Goal: Information Seeking & Learning: Check status

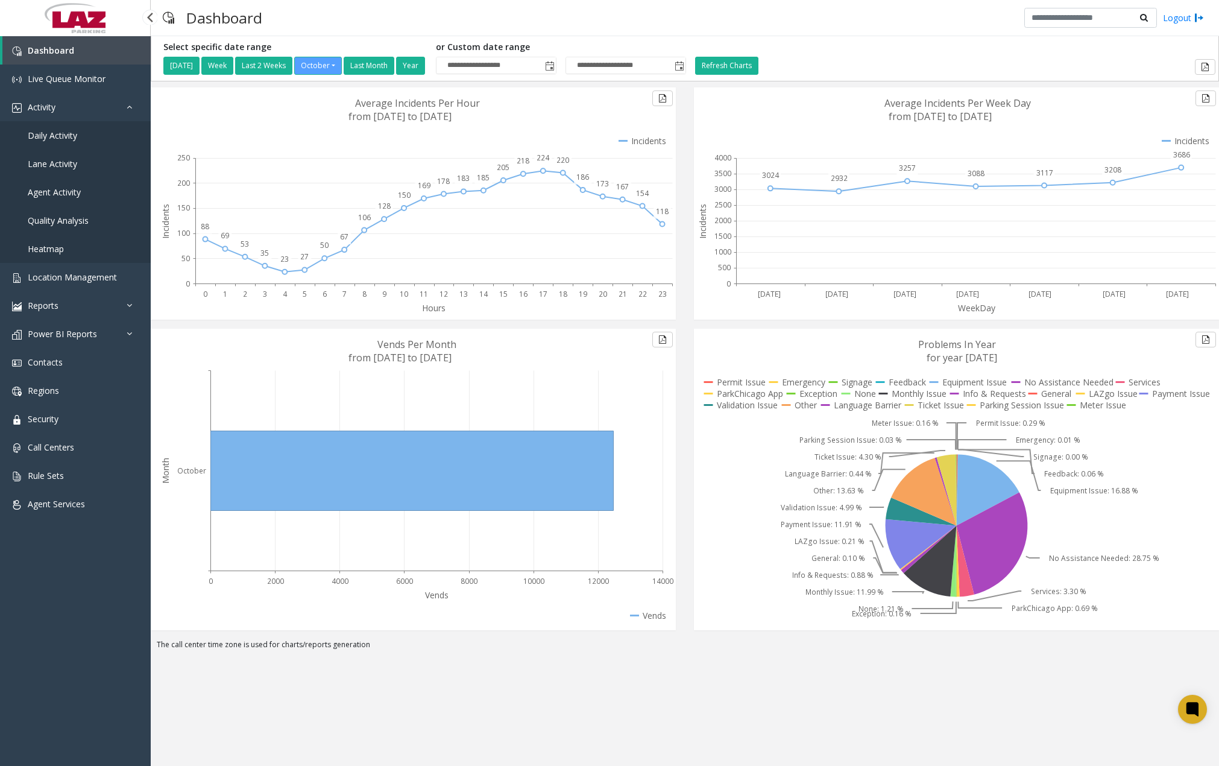
click at [72, 141] on span "Daily Activity" at bounding box center [52, 135] width 49 height 11
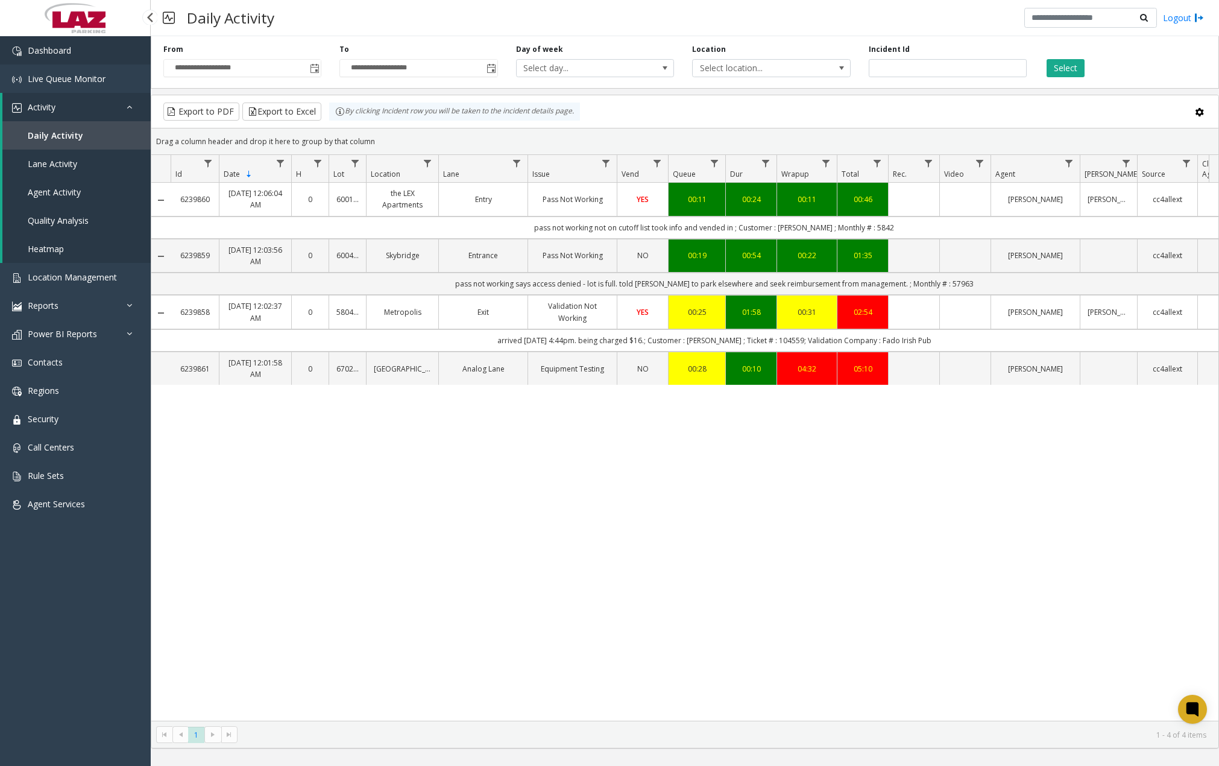
click at [133, 63] on link "Dashboard" at bounding box center [75, 50] width 151 height 28
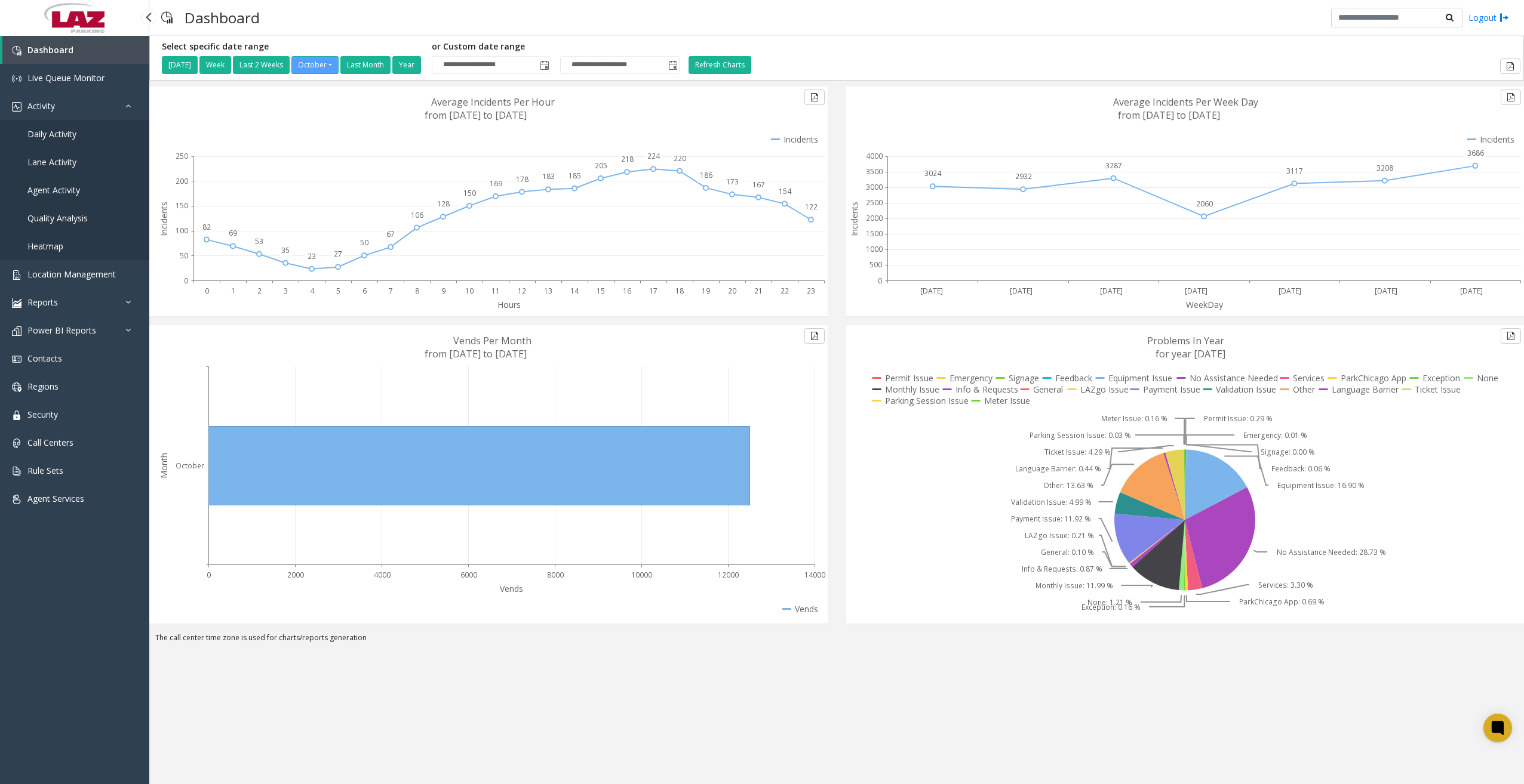
click at [73, 137] on span "Daily Activity" at bounding box center [51, 134] width 49 height 11
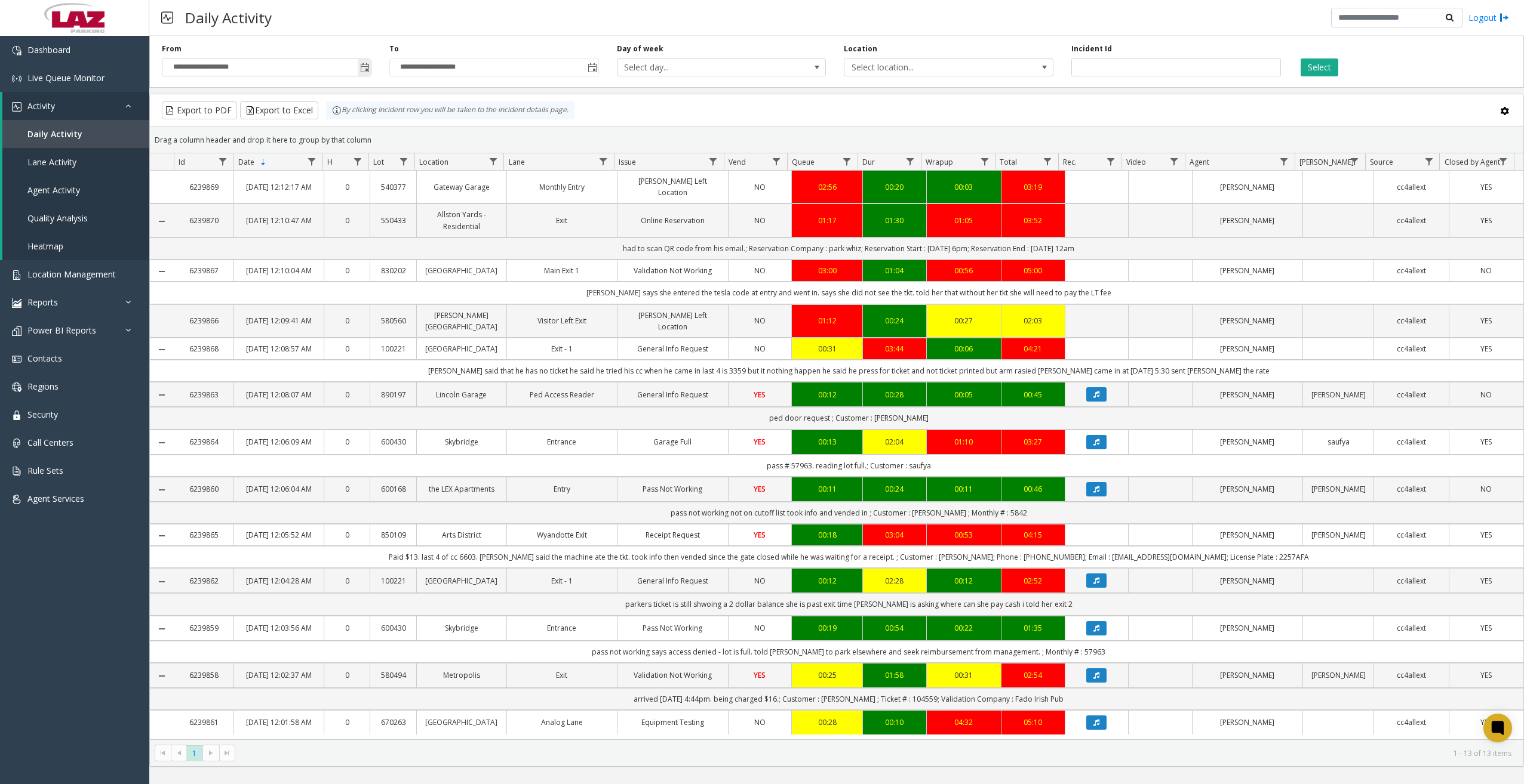
click at [367, 65] on span "Toggle popup" at bounding box center [365, 68] width 10 height 10
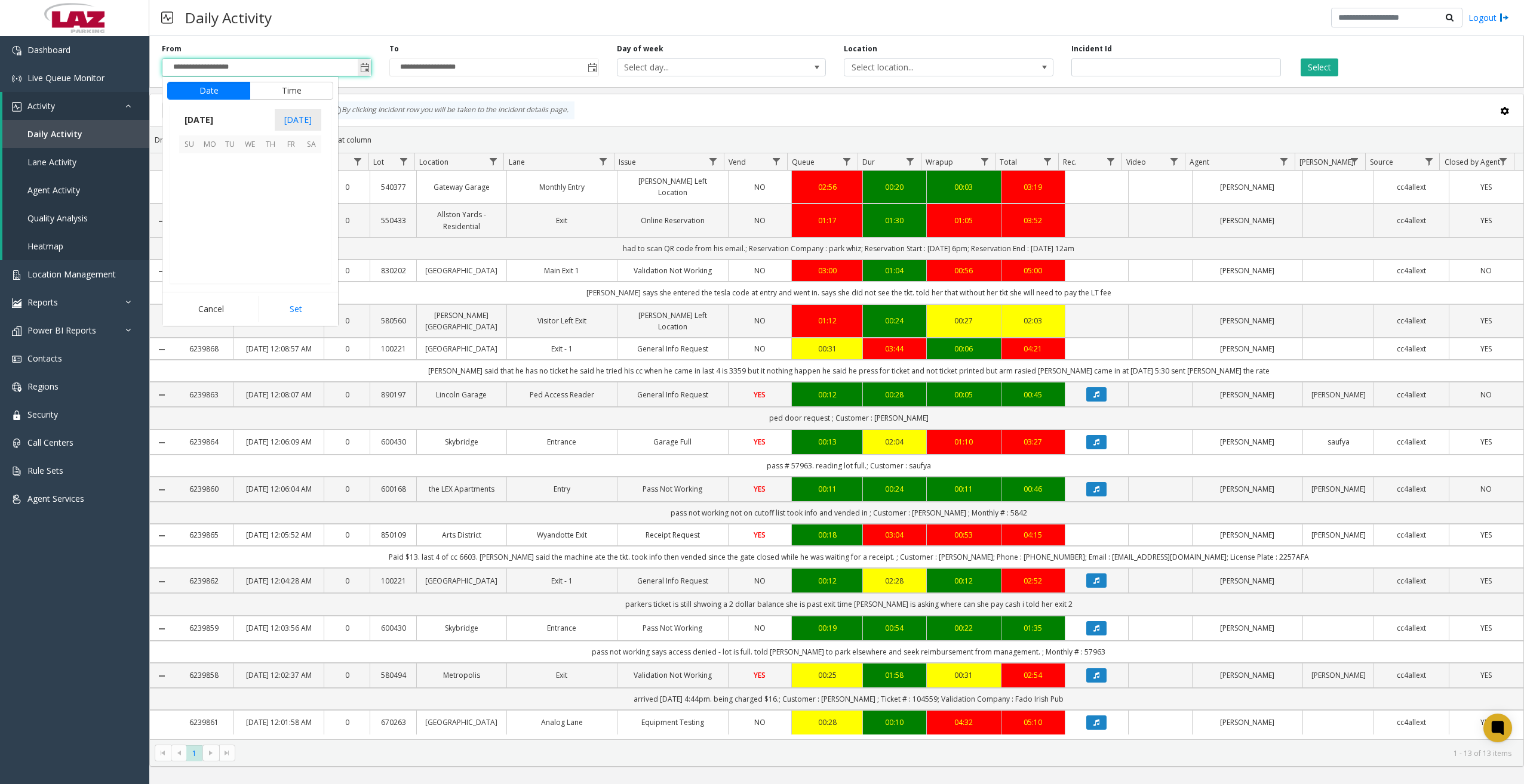
scroll to position [214395, 0]
click at [234, 199] on span "14" at bounding box center [230, 204] width 21 height 21
click at [193, 205] on span "12" at bounding box center [197, 206] width 10 height 11
click at [252, 206] on span "00" at bounding box center [256, 206] width 10 height 11
click at [311, 208] on span "AM" at bounding box center [314, 206] width 13 height 11
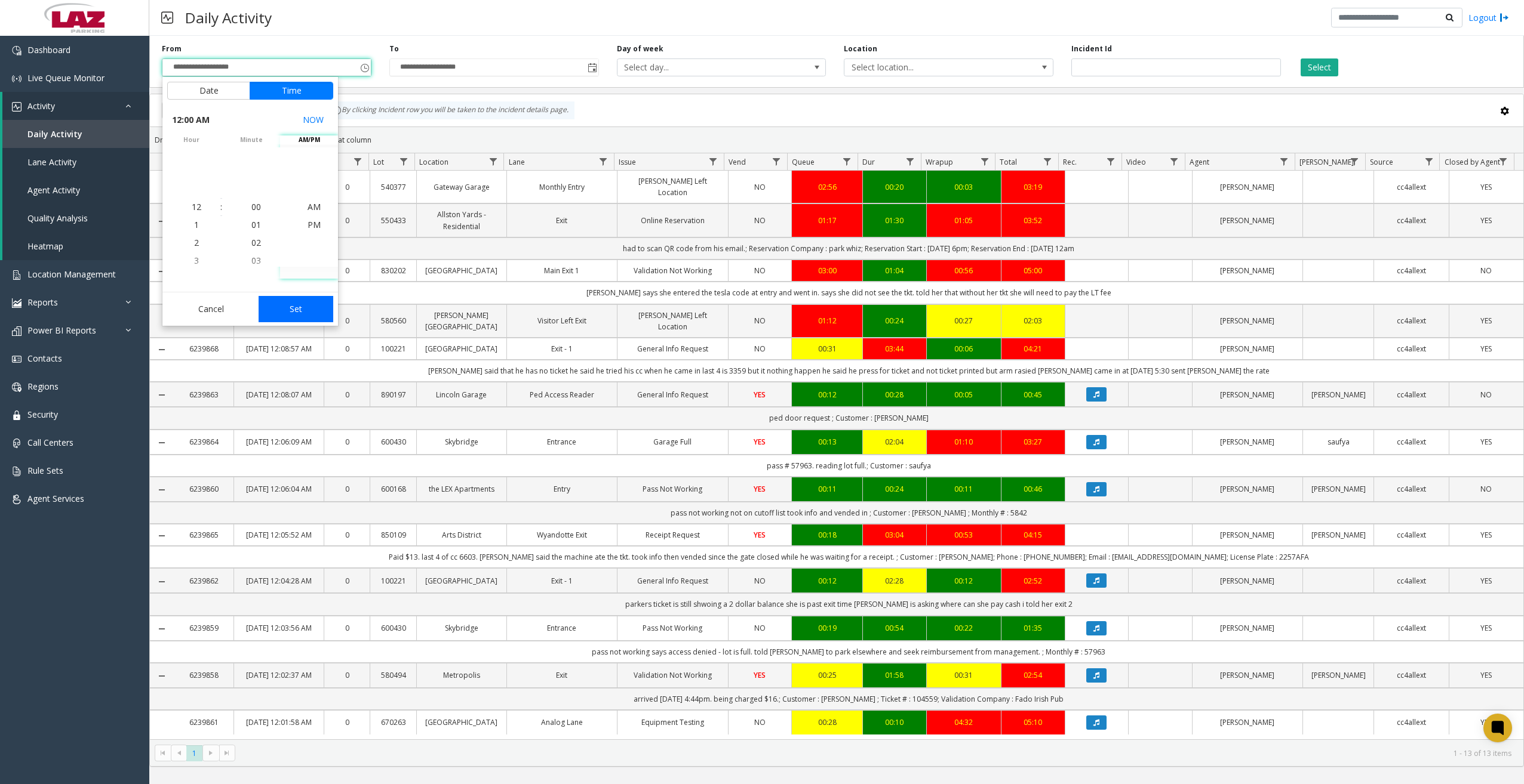
click at [302, 302] on button "Set" at bounding box center [296, 309] width 75 height 27
type input "**********"
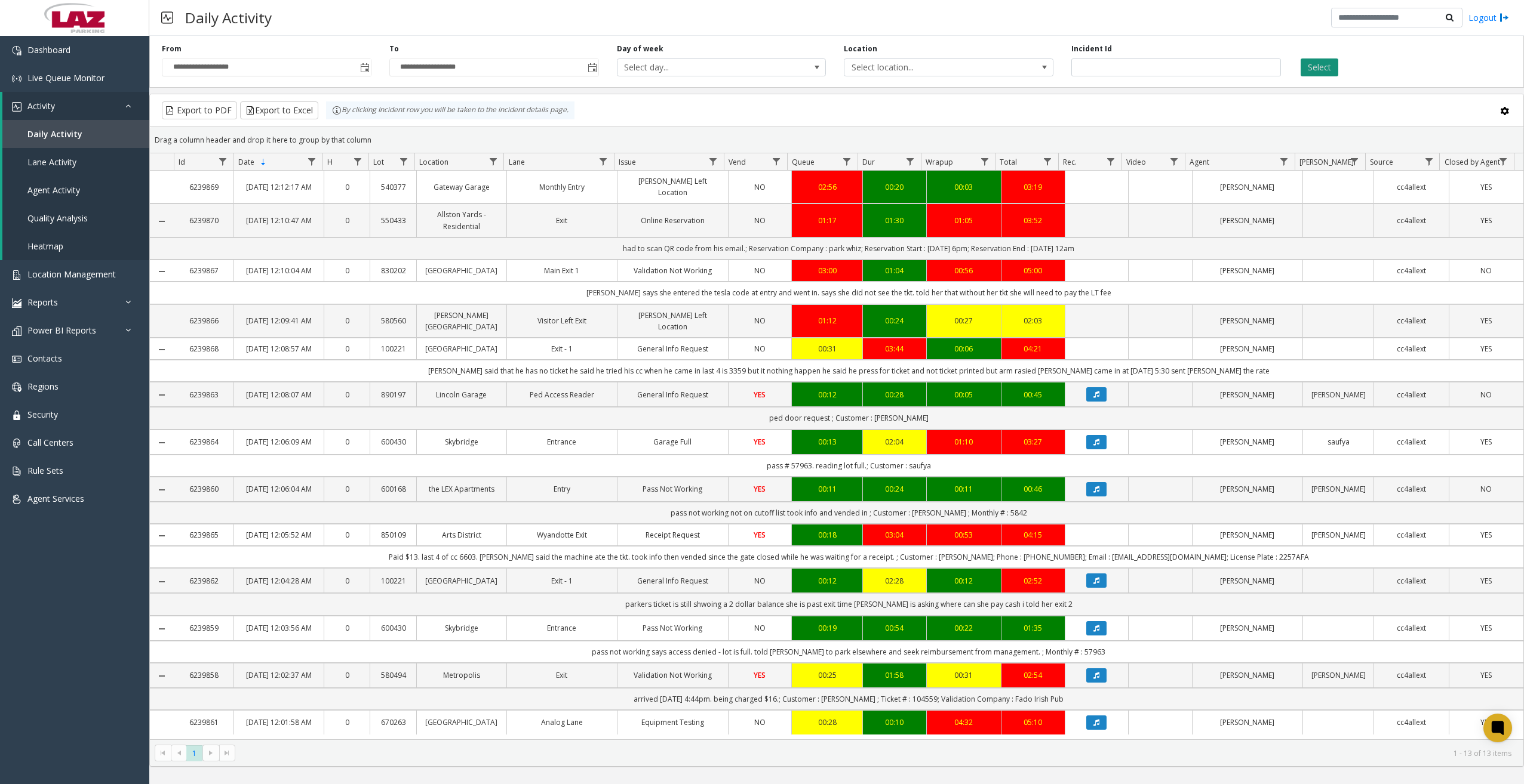
click at [1207, 66] on button "Select" at bounding box center [1319, 67] width 38 height 18
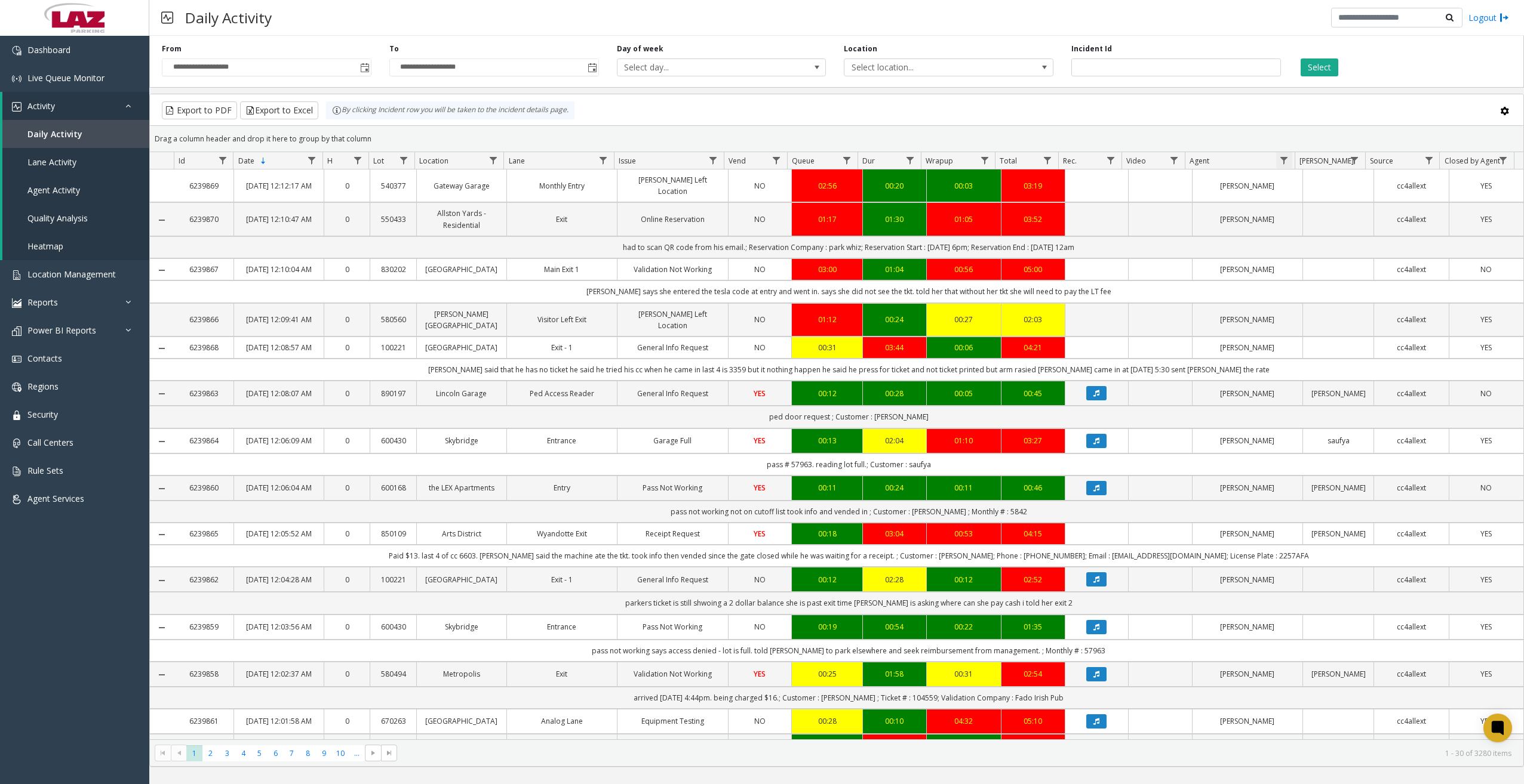
click at [1207, 156] on span "Data table" at bounding box center [1284, 160] width 10 height 10
click at [1207, 218] on input "Agent Filter" at bounding box center [1336, 212] width 102 height 21
type input "******"
click at [1207, 320] on button "Filter" at bounding box center [1361, 323] width 49 height 27
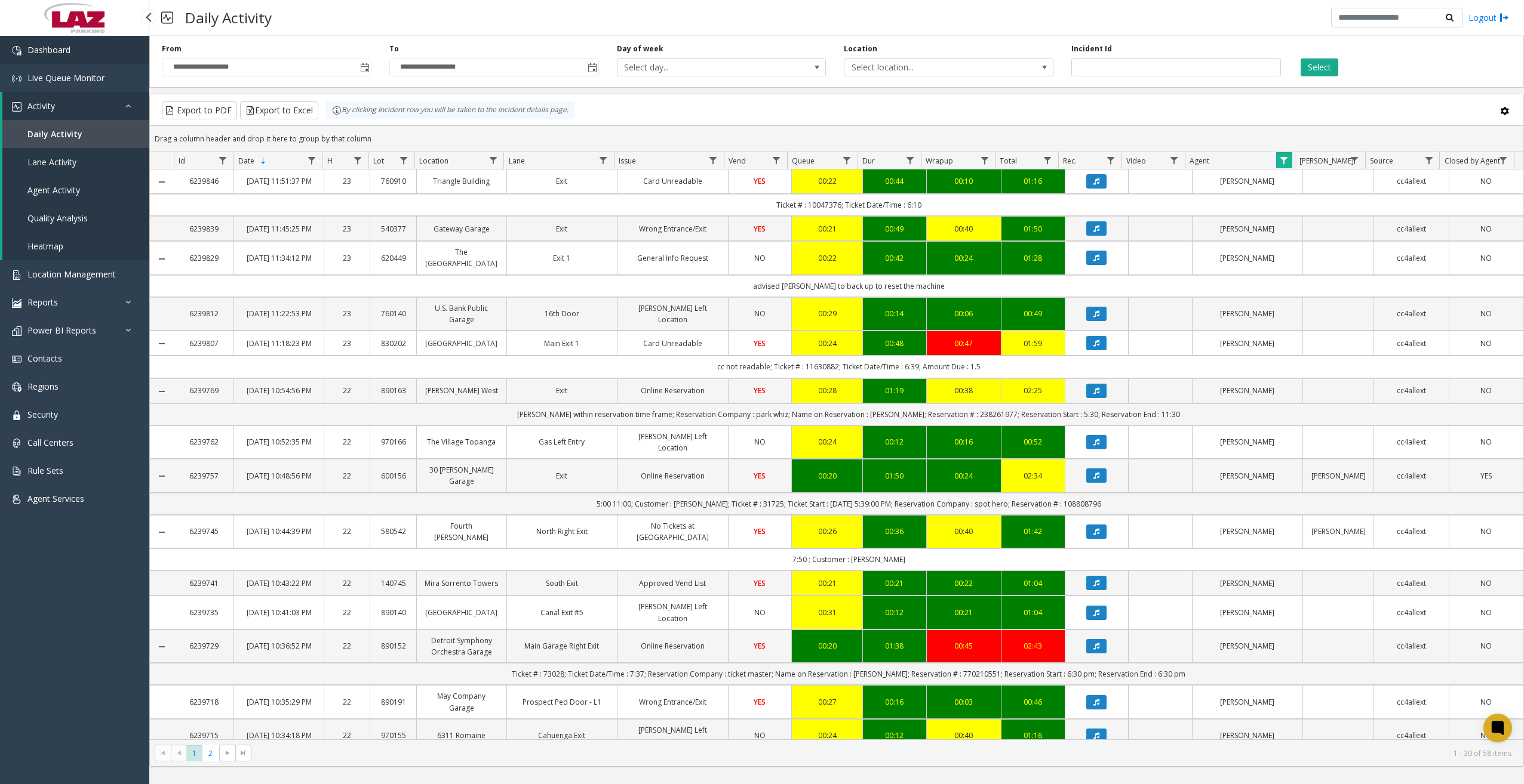
click at [93, 52] on link "Dashboard" at bounding box center [74, 49] width 150 height 28
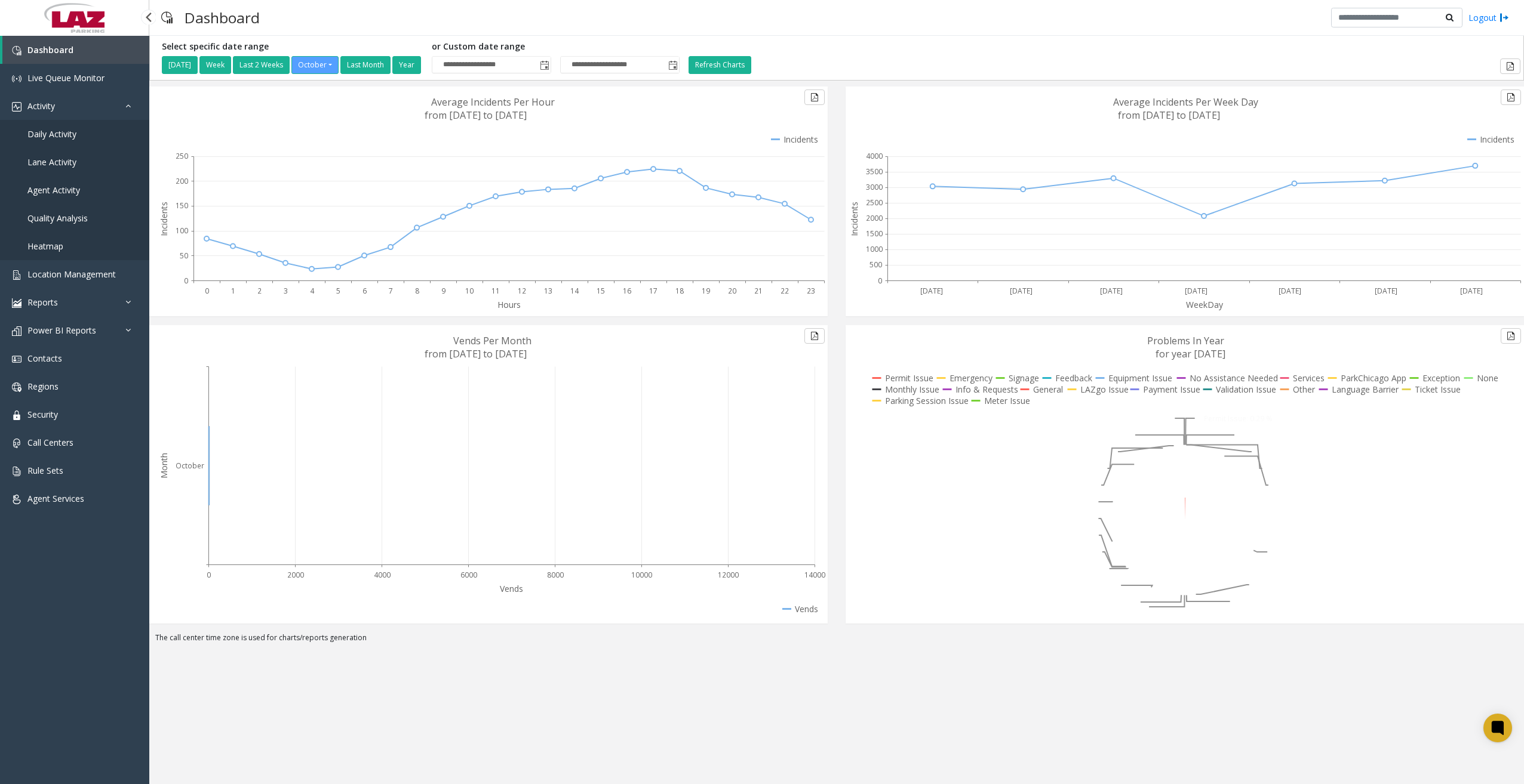
click at [65, 134] on span "Daily Activity" at bounding box center [51, 134] width 49 height 11
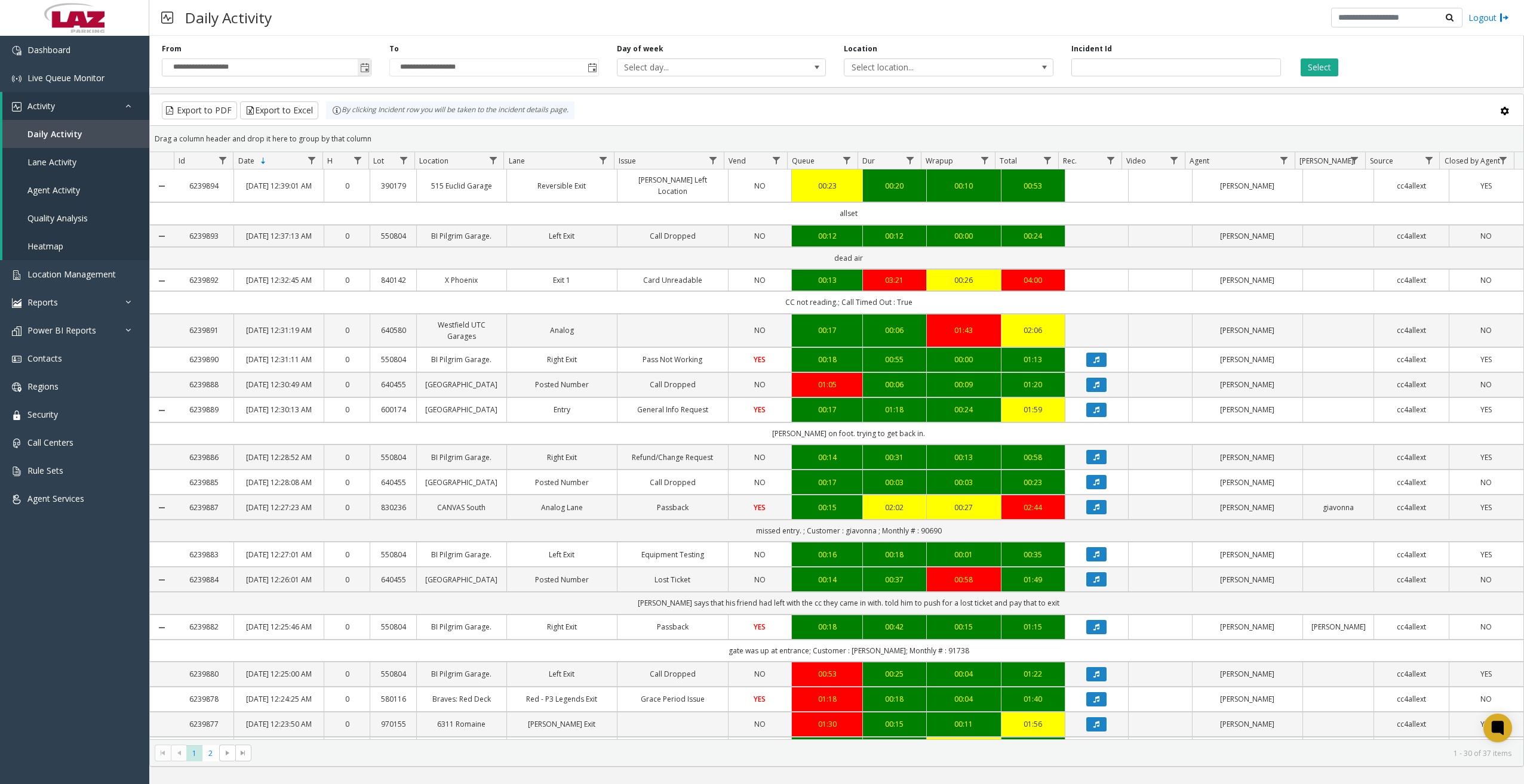
click at [362, 68] on span "Toggle popup" at bounding box center [365, 68] width 10 height 10
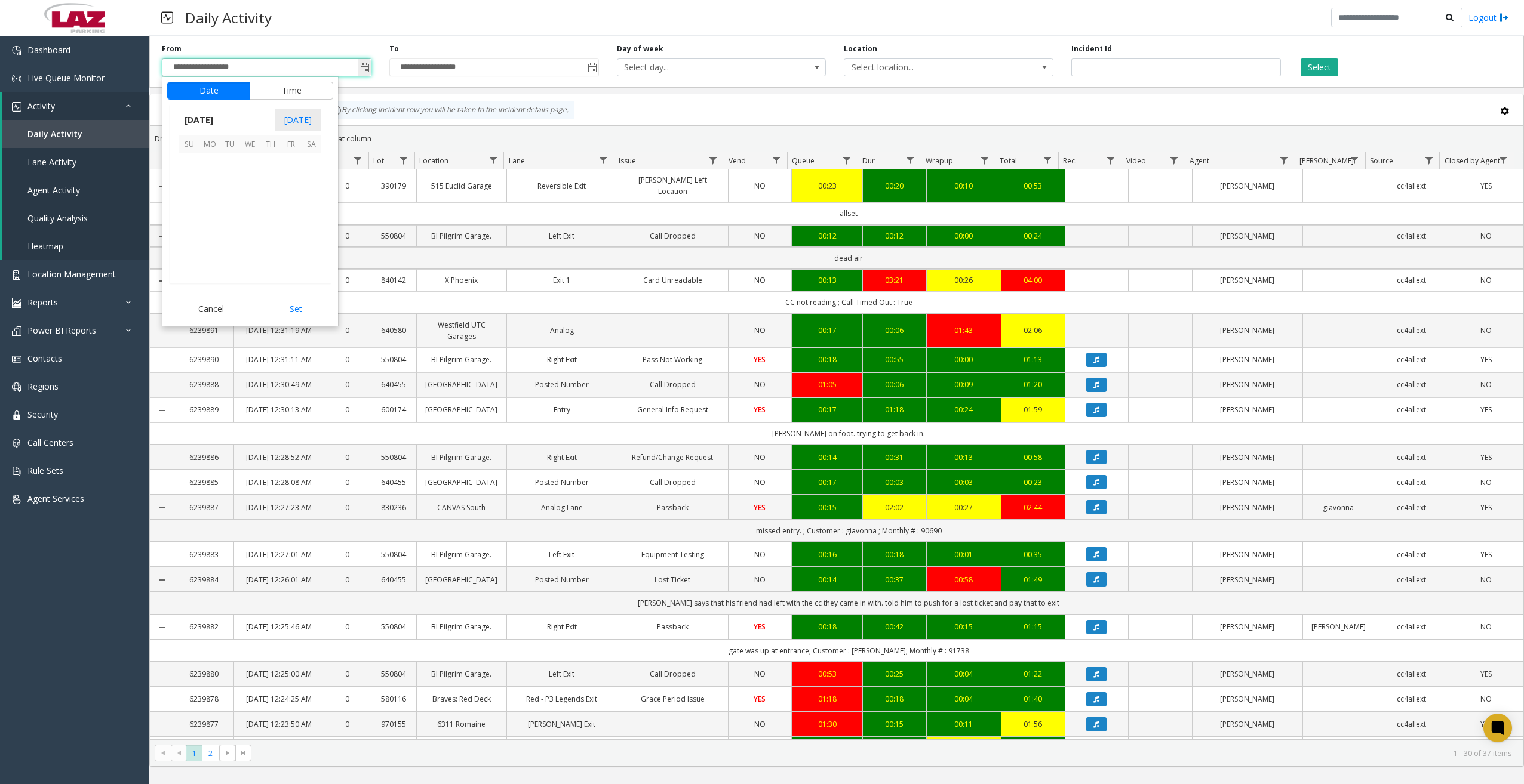
scroll to position [214395, 0]
click at [234, 204] on span "14" at bounding box center [230, 204] width 21 height 21
click at [192, 205] on span "11" at bounding box center [197, 206] width 10 height 11
click at [192, 206] on span "11" at bounding box center [197, 206] width 10 height 11
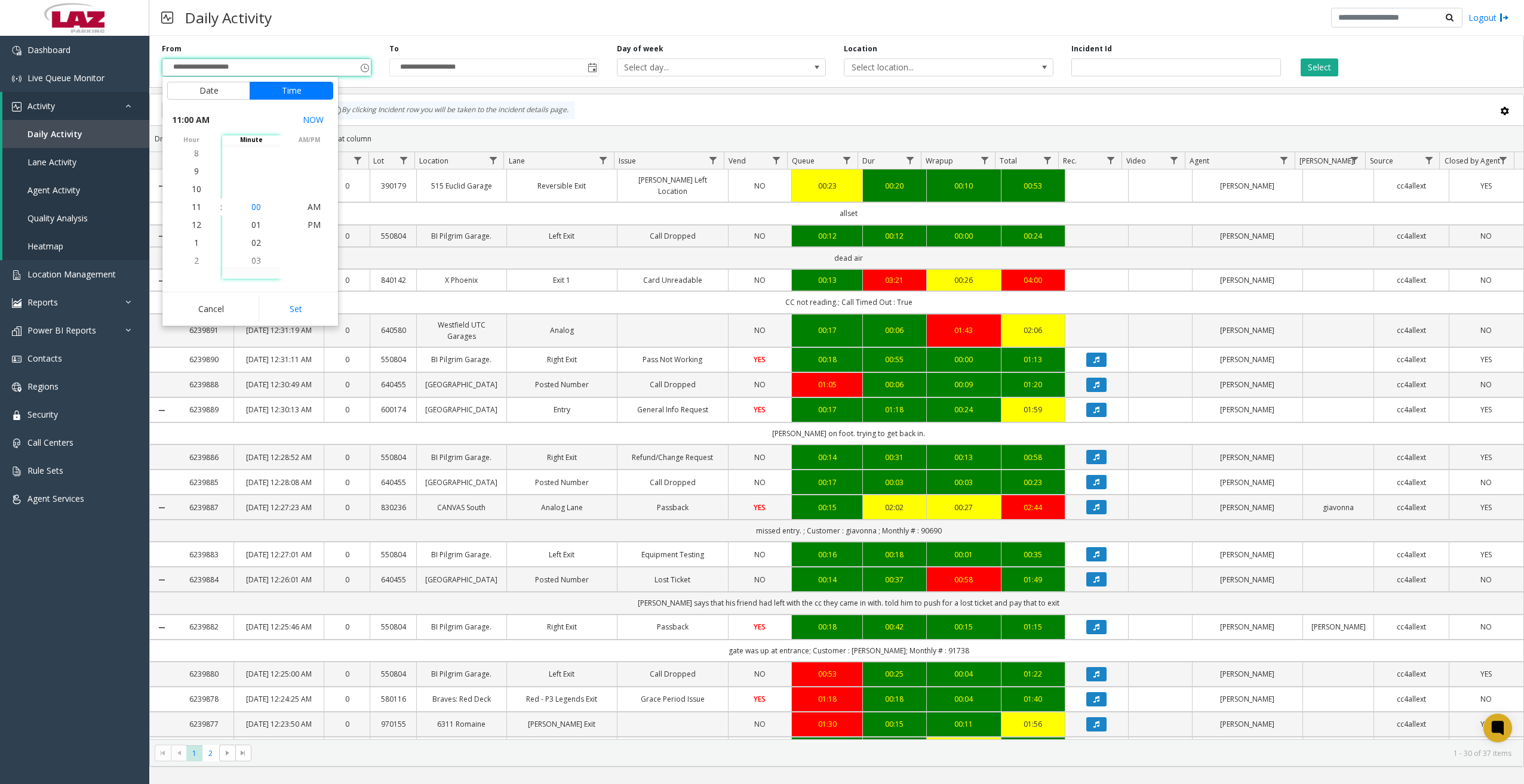
click at [252, 206] on span "00" at bounding box center [256, 206] width 10 height 11
click at [310, 225] on span "PM" at bounding box center [314, 224] width 13 height 11
click at [300, 305] on button "Set" at bounding box center [296, 309] width 75 height 27
type input "**********"
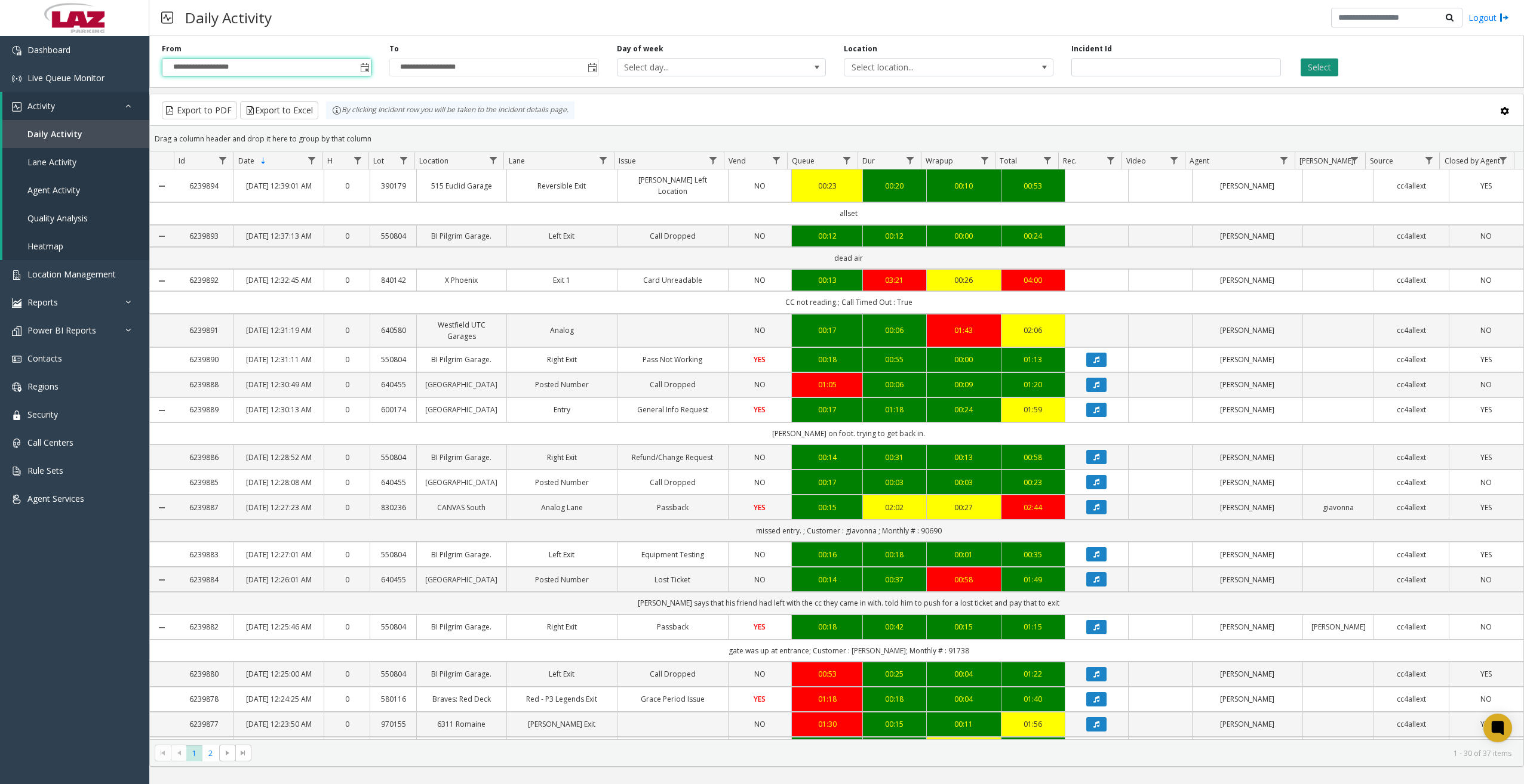
click at [1207, 73] on button "Select" at bounding box center [1319, 67] width 38 height 18
click at [496, 158] on span "Data table" at bounding box center [493, 160] width 10 height 10
click at [522, 208] on input "Location Filter" at bounding box center [545, 212] width 102 height 21
type input "******"
click at [568, 318] on button "Filter" at bounding box center [570, 323] width 49 height 27
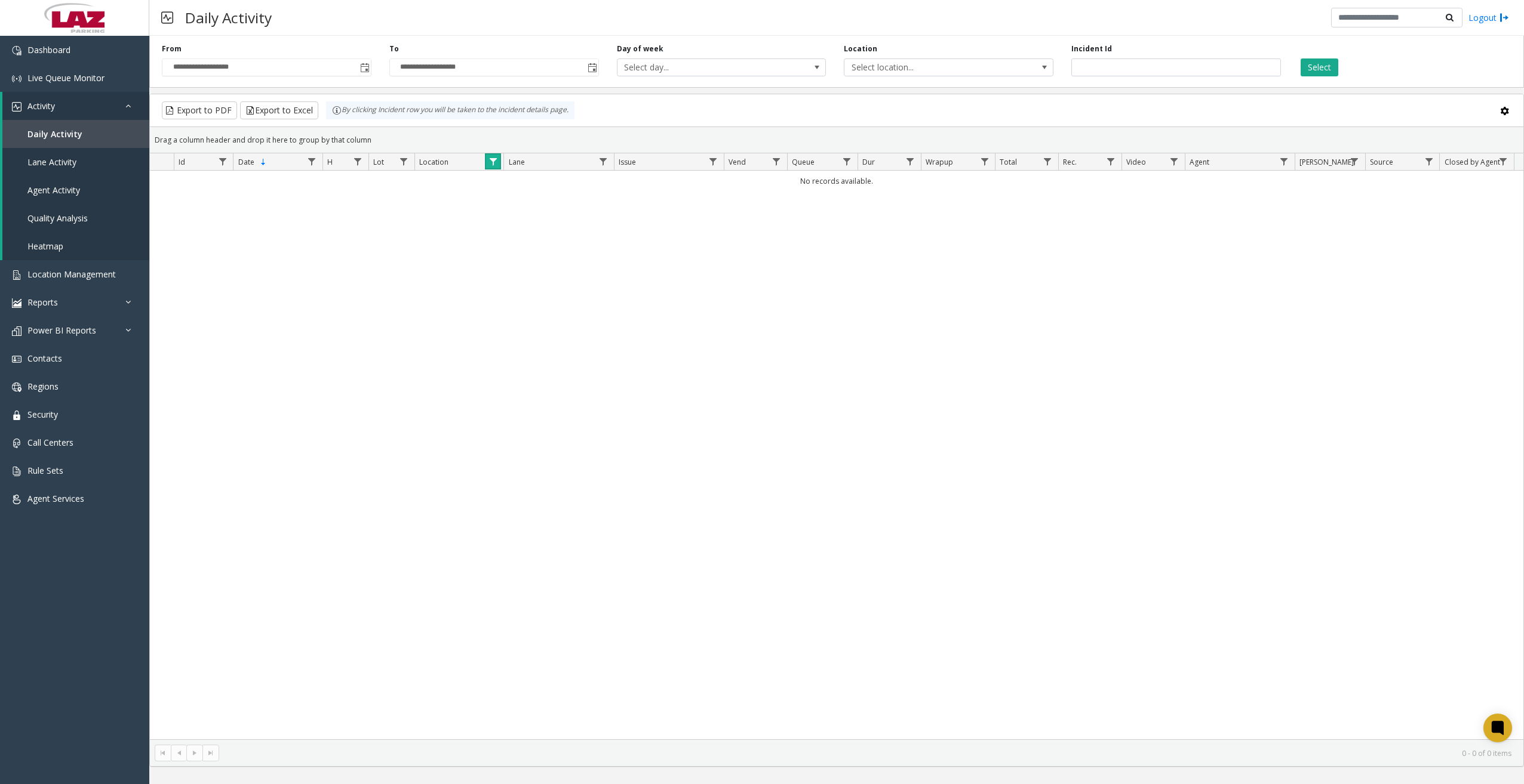
click at [492, 162] on span "Data table" at bounding box center [493, 162] width 10 height 10
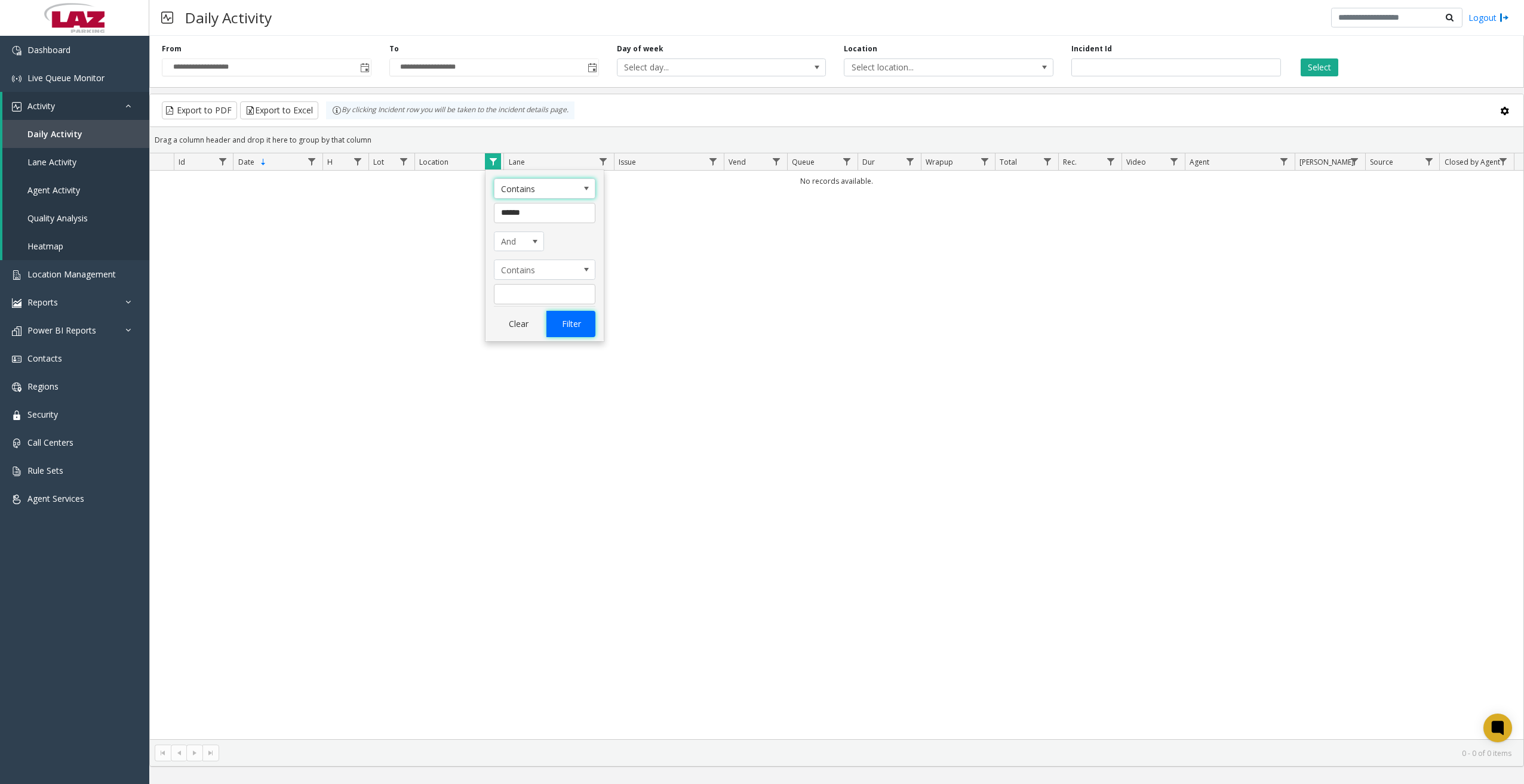
click at [572, 324] on button "Filter" at bounding box center [570, 324] width 49 height 27
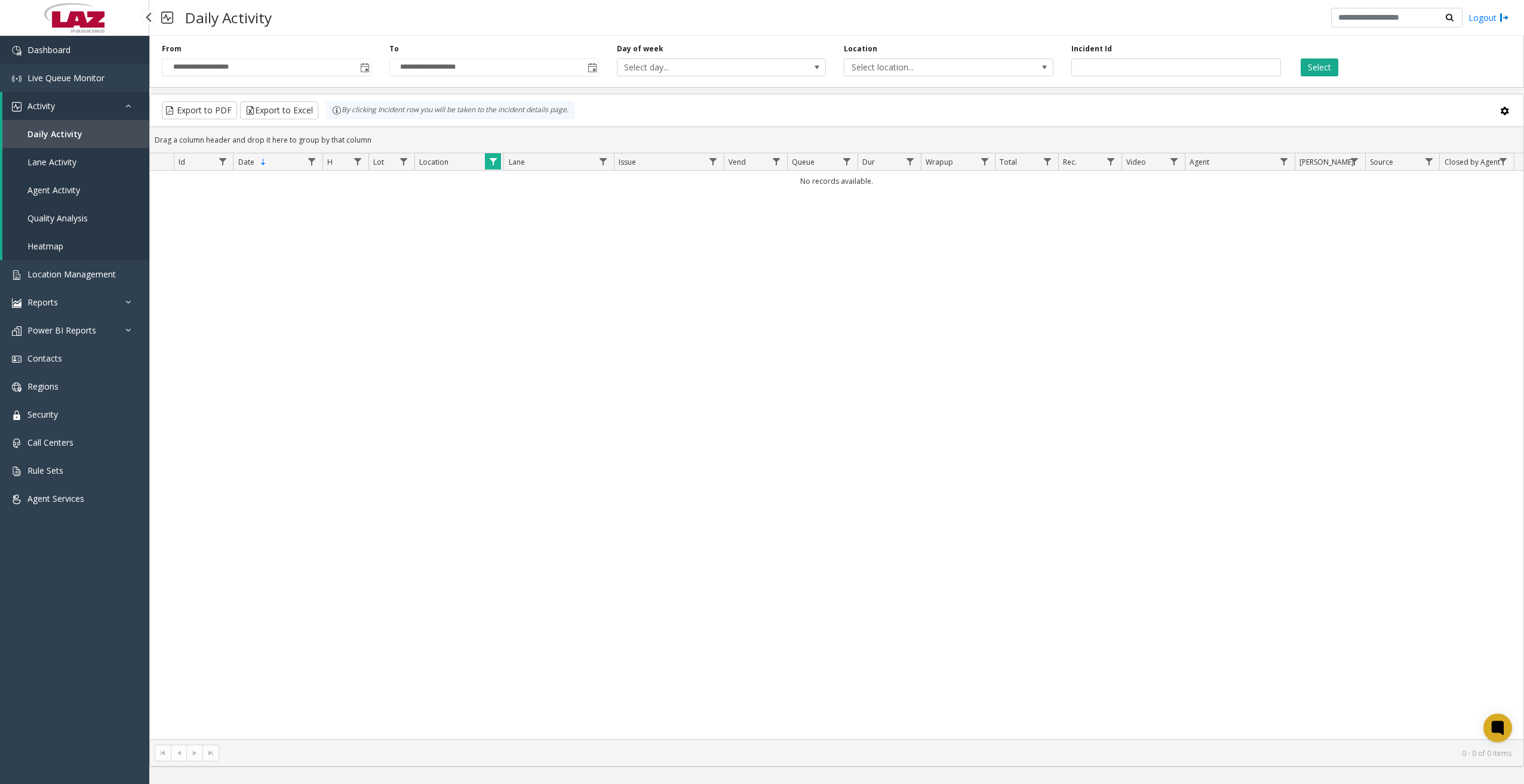
click at [71, 56] on link "Dashboard" at bounding box center [74, 49] width 150 height 28
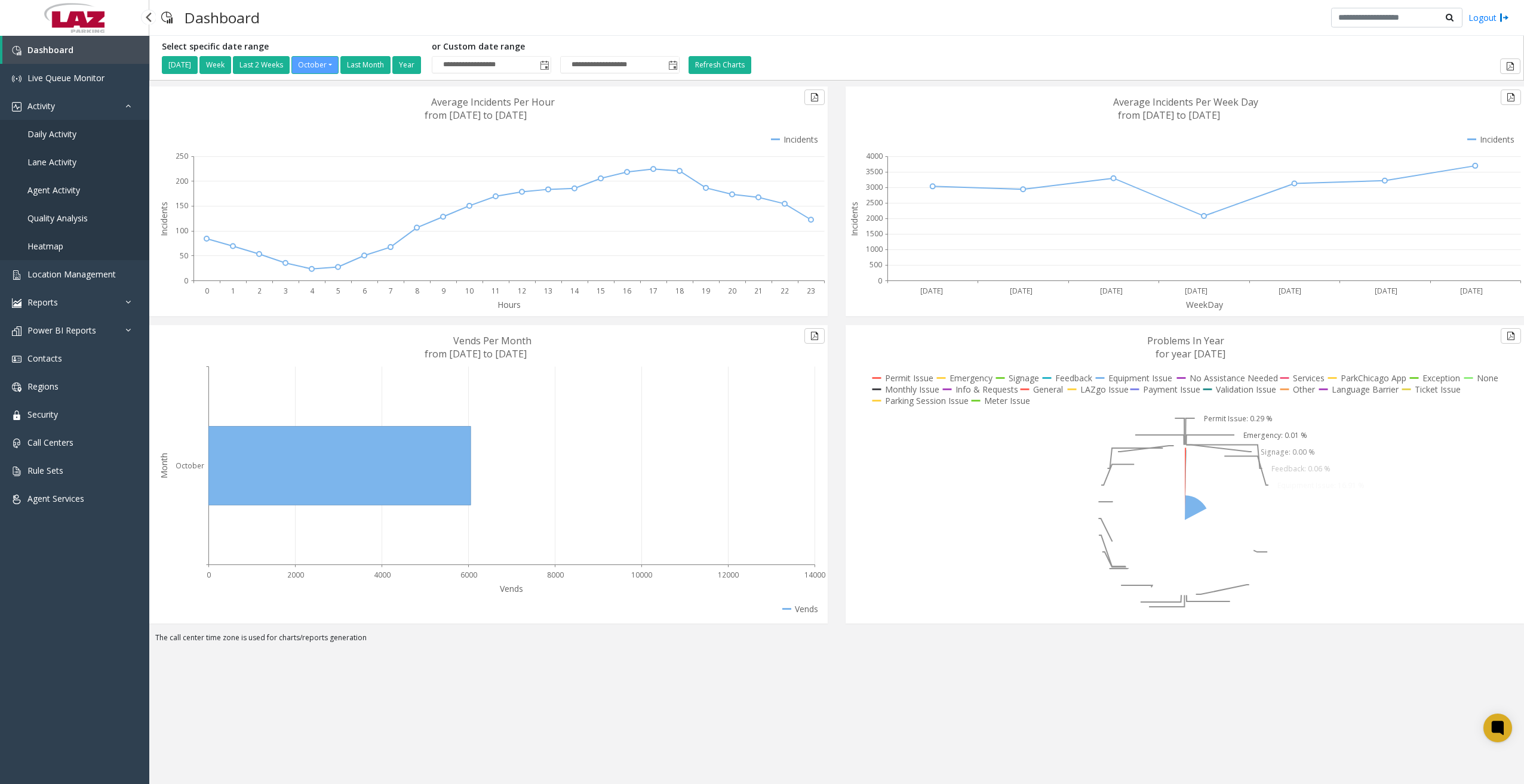
click at [68, 134] on span "Daily Activity" at bounding box center [51, 134] width 49 height 11
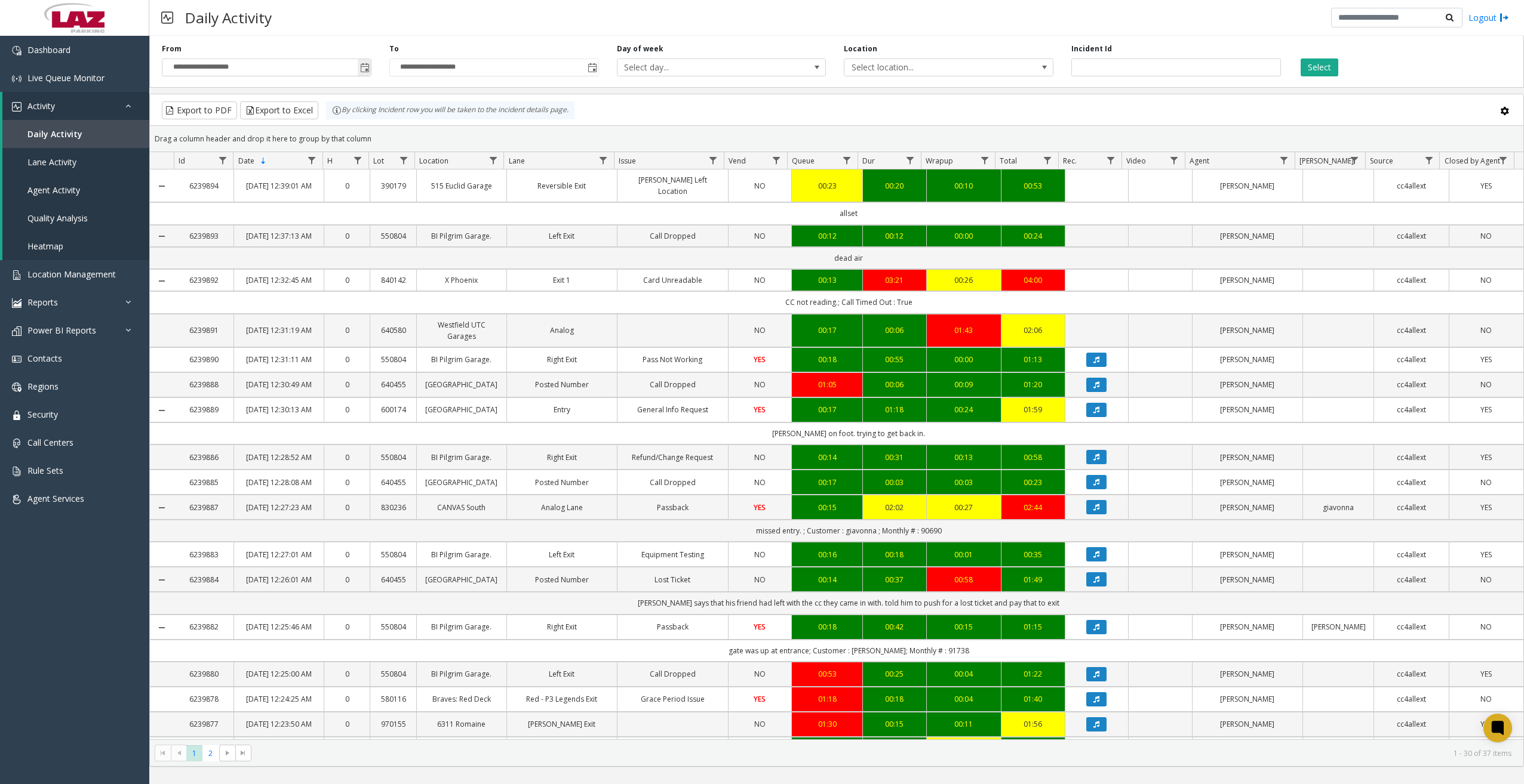
click at [369, 73] on span "Toggle popup" at bounding box center [363, 66] width 13 height 19
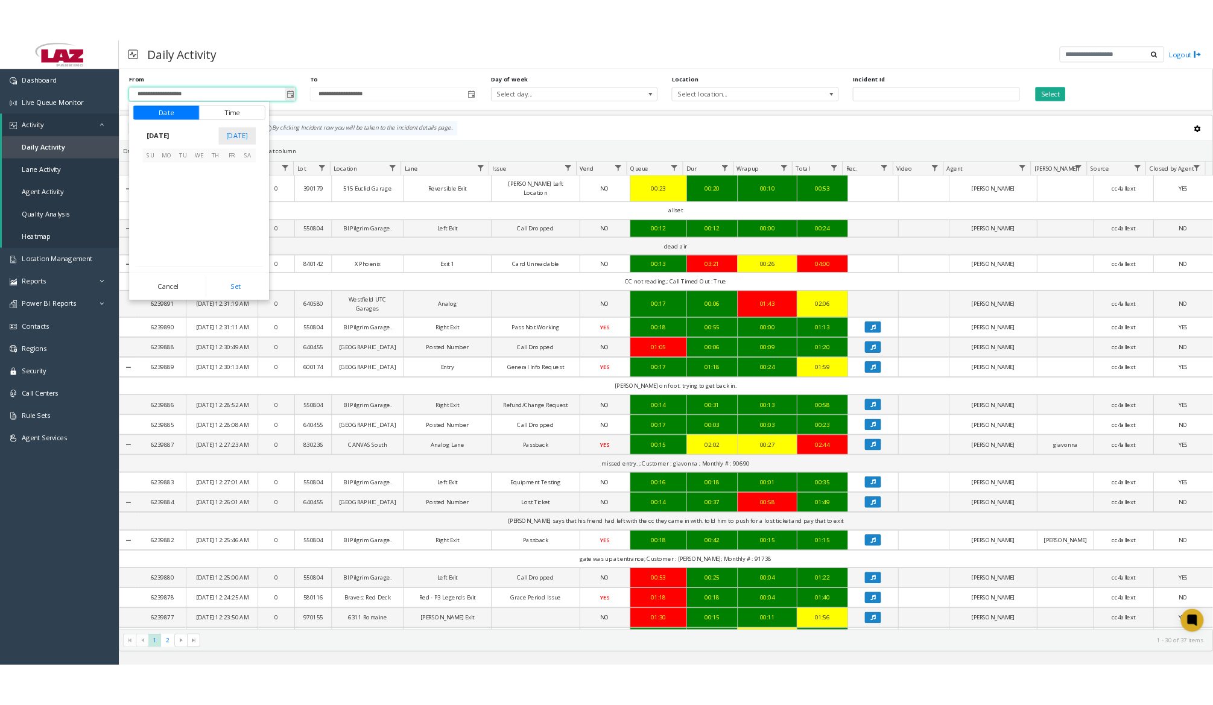
scroll to position [216583, 0]
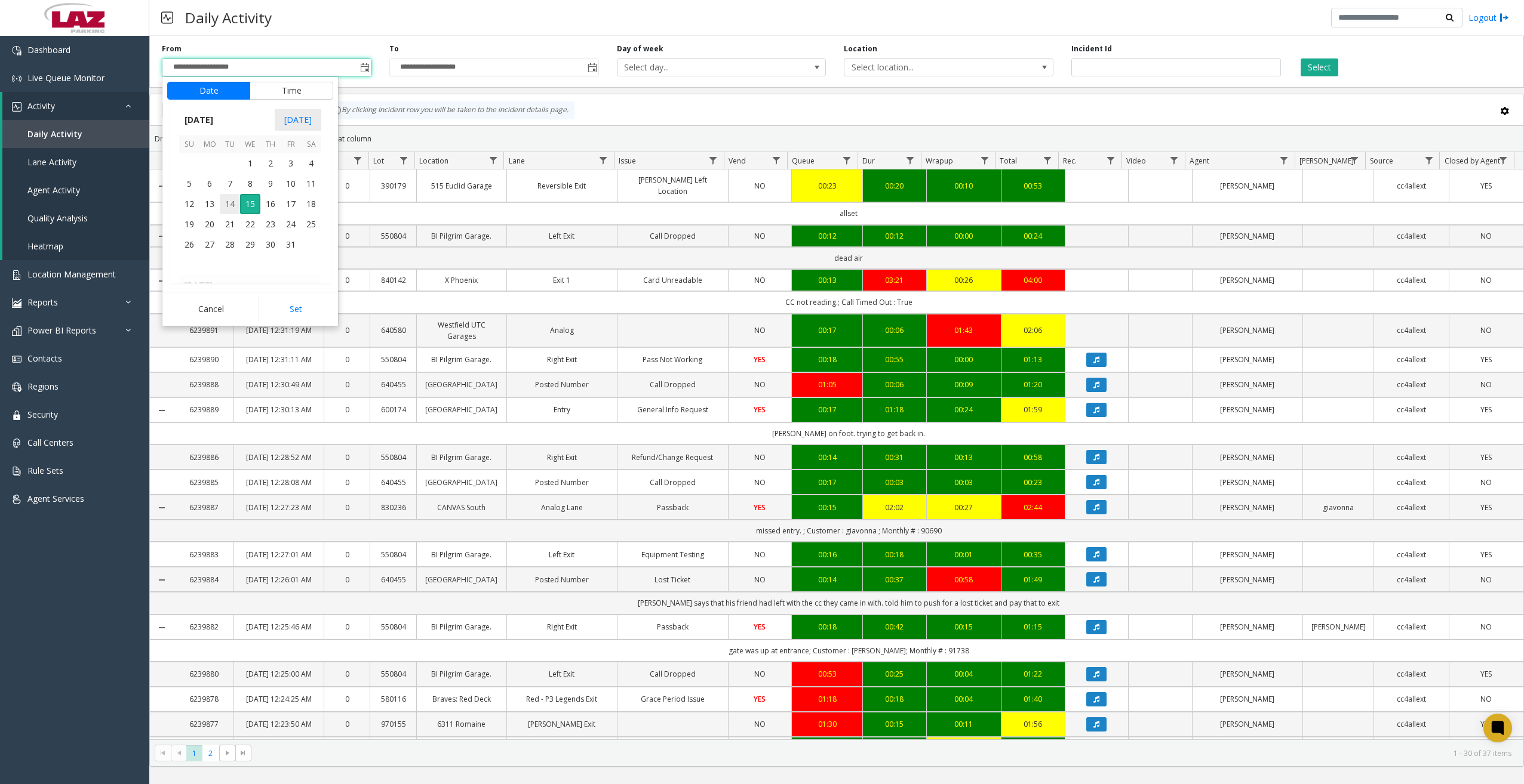
click at [227, 205] on span "14" at bounding box center [230, 204] width 21 height 21
click at [192, 209] on span "12" at bounding box center [197, 206] width 10 height 11
drag, startPoint x: 251, startPoint y: 204, endPoint x: 294, endPoint y: 208, distance: 43.2
click at [252, 204] on span "00" at bounding box center [256, 206] width 10 height 11
click at [308, 207] on span "AM" at bounding box center [314, 206] width 13 height 11
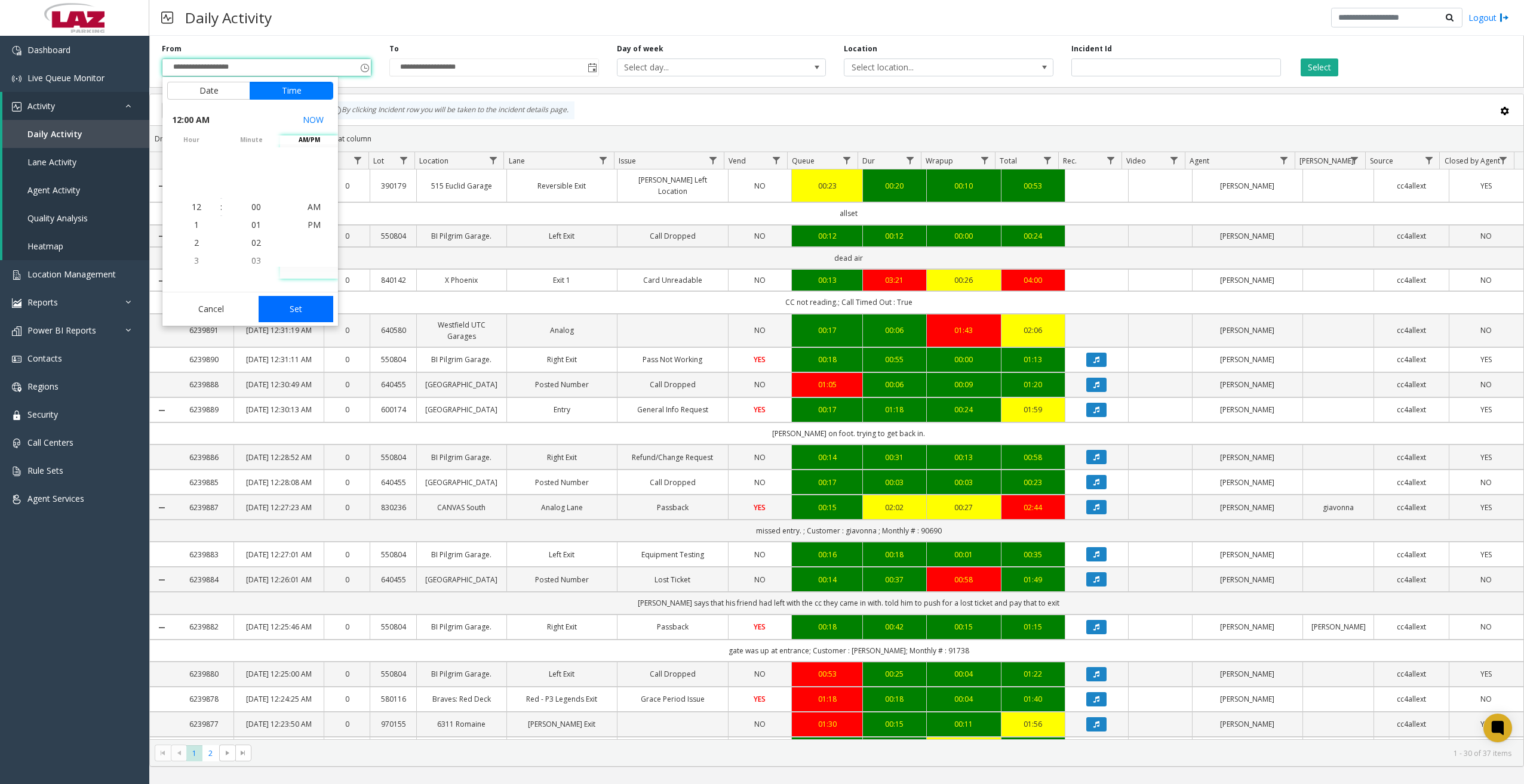
click at [299, 305] on button "Set" at bounding box center [296, 309] width 75 height 27
type input "**********"
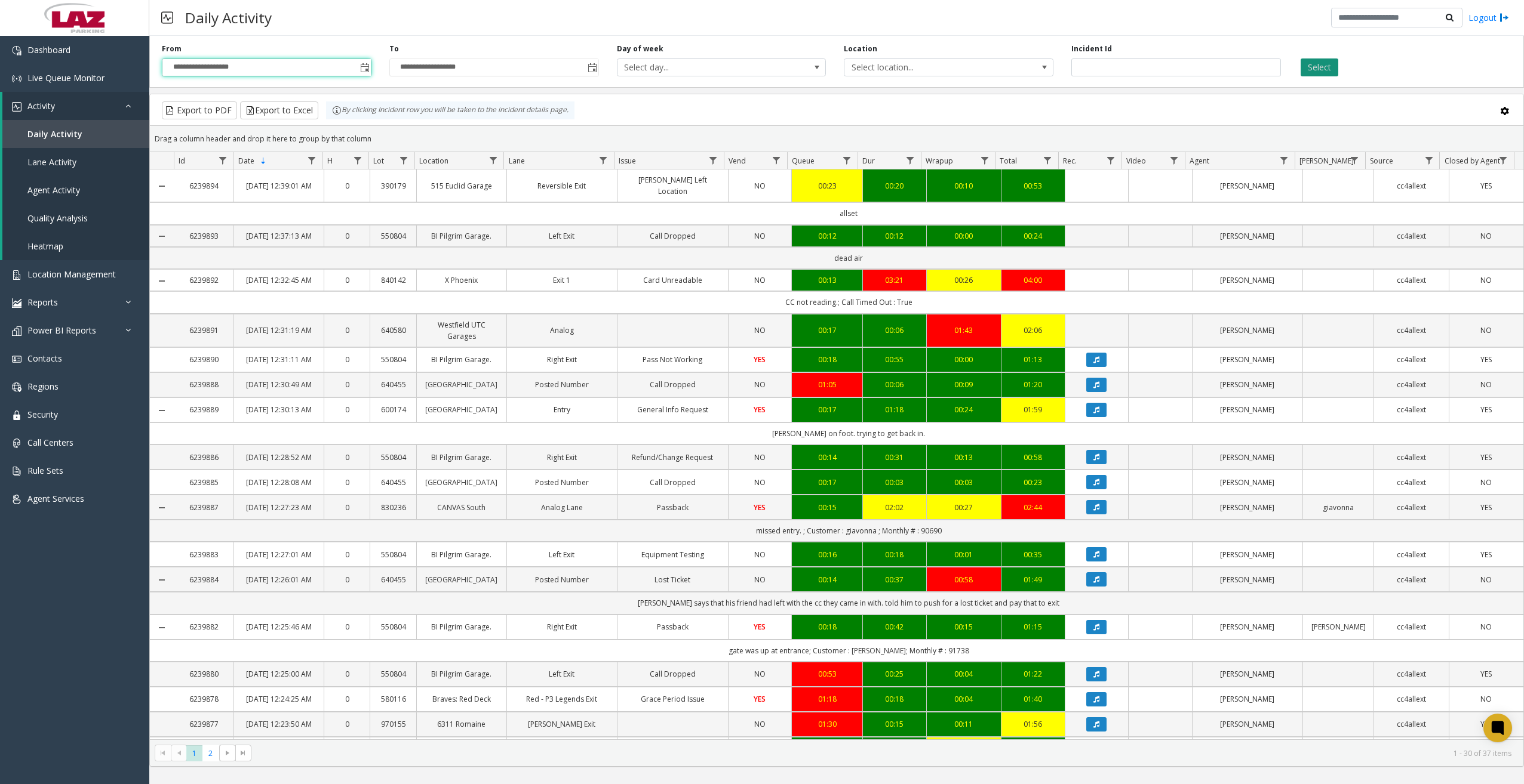
click at [1207, 65] on button "Select" at bounding box center [1319, 67] width 38 height 18
click at [1207, 159] on span "Data table" at bounding box center [1284, 160] width 10 height 10
click at [1207, 218] on input "Agent Filter" at bounding box center [1336, 212] width 102 height 21
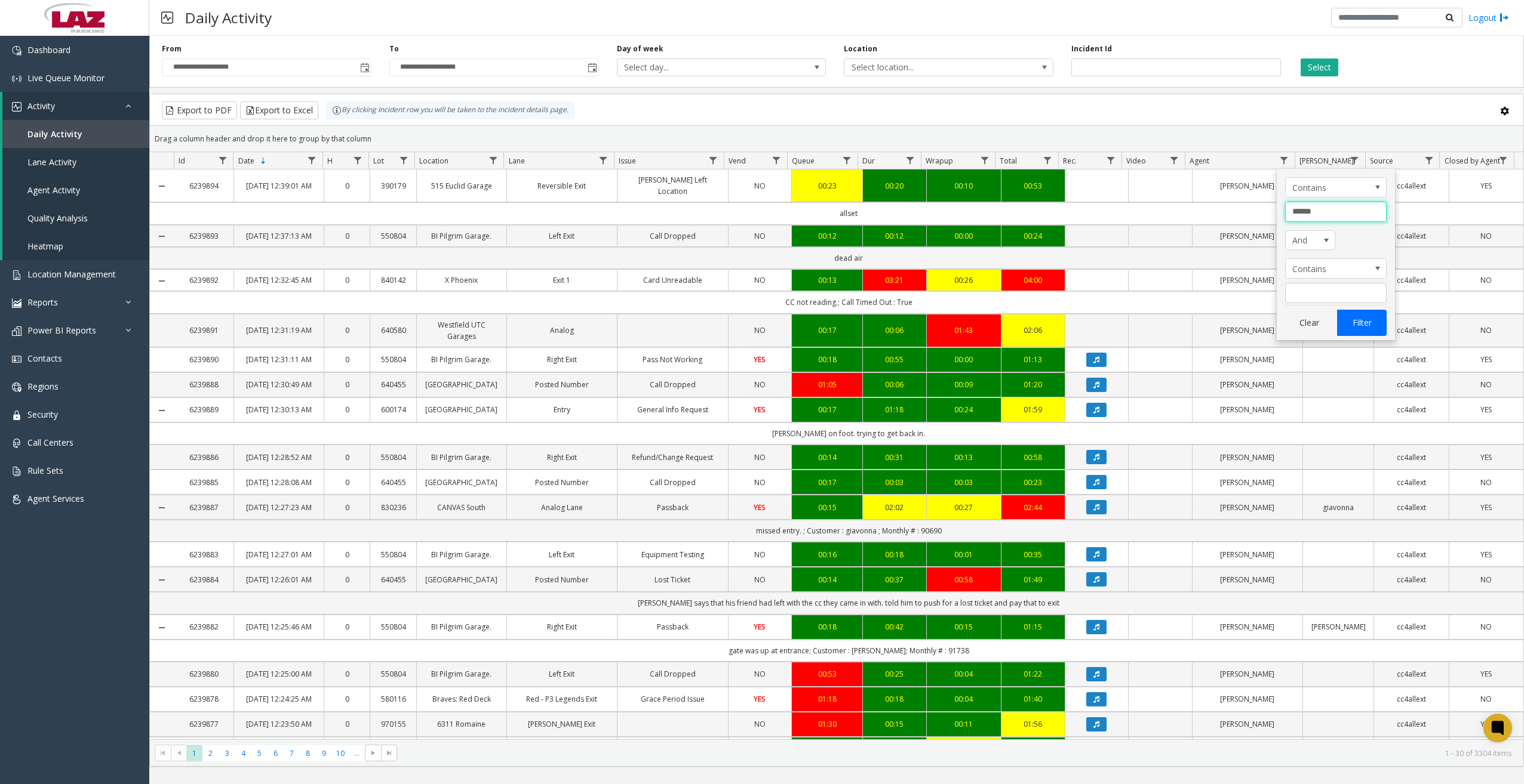
type input "******"
click at [1207, 325] on button "Filter" at bounding box center [1361, 323] width 49 height 27
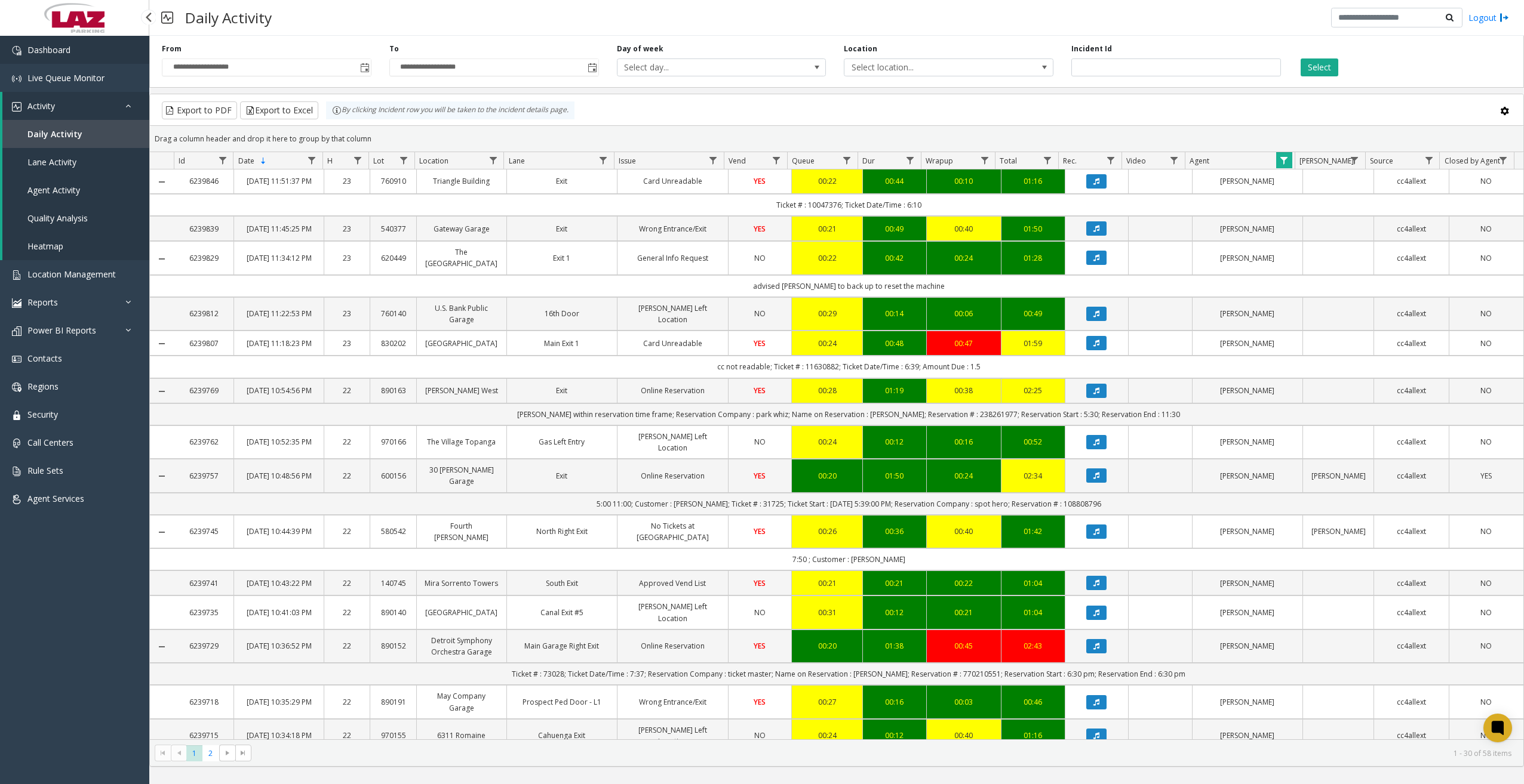
click at [59, 51] on span "Dashboard" at bounding box center [49, 49] width 43 height 11
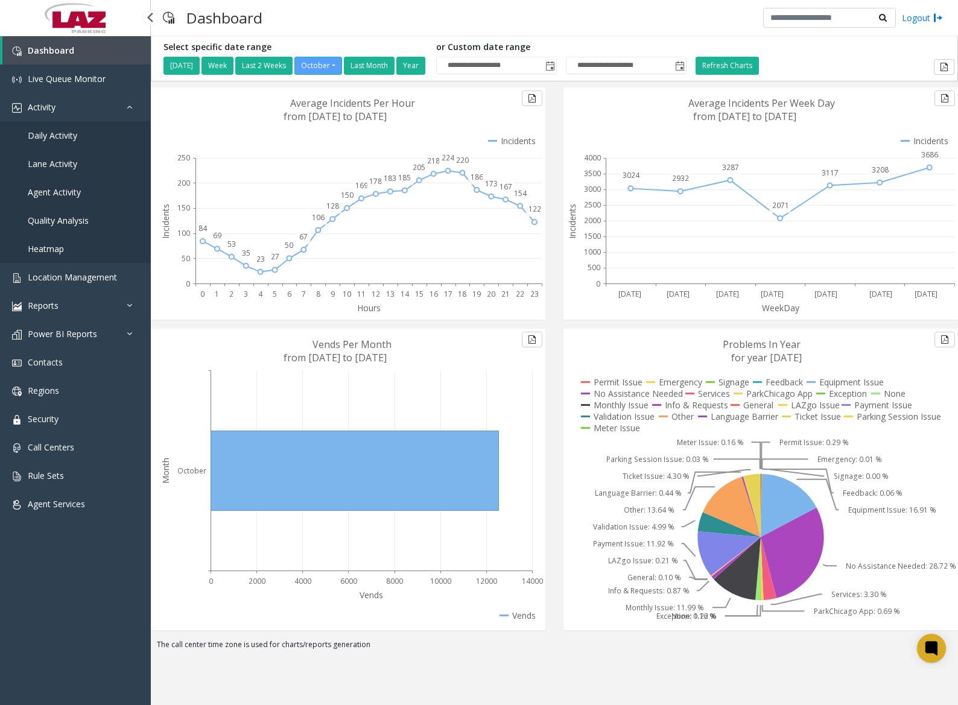
click at [70, 133] on span "Daily Activity" at bounding box center [52, 135] width 49 height 11
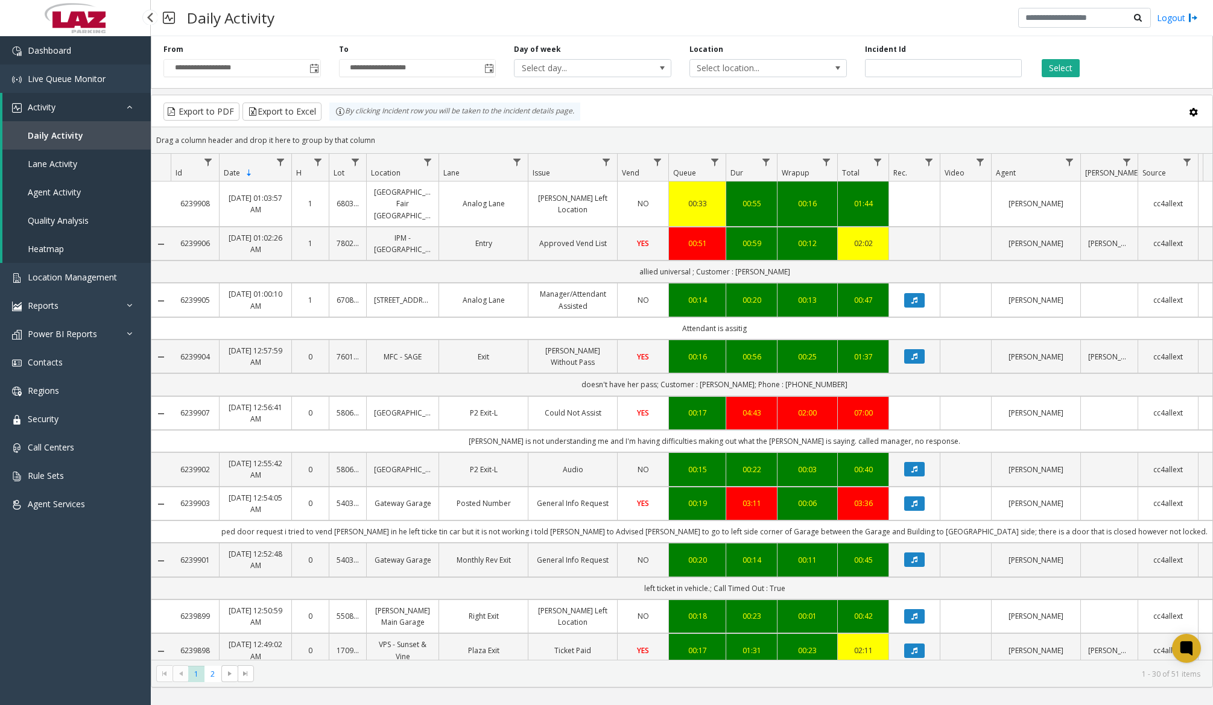
click at [66, 50] on span "Dashboard" at bounding box center [49, 50] width 43 height 11
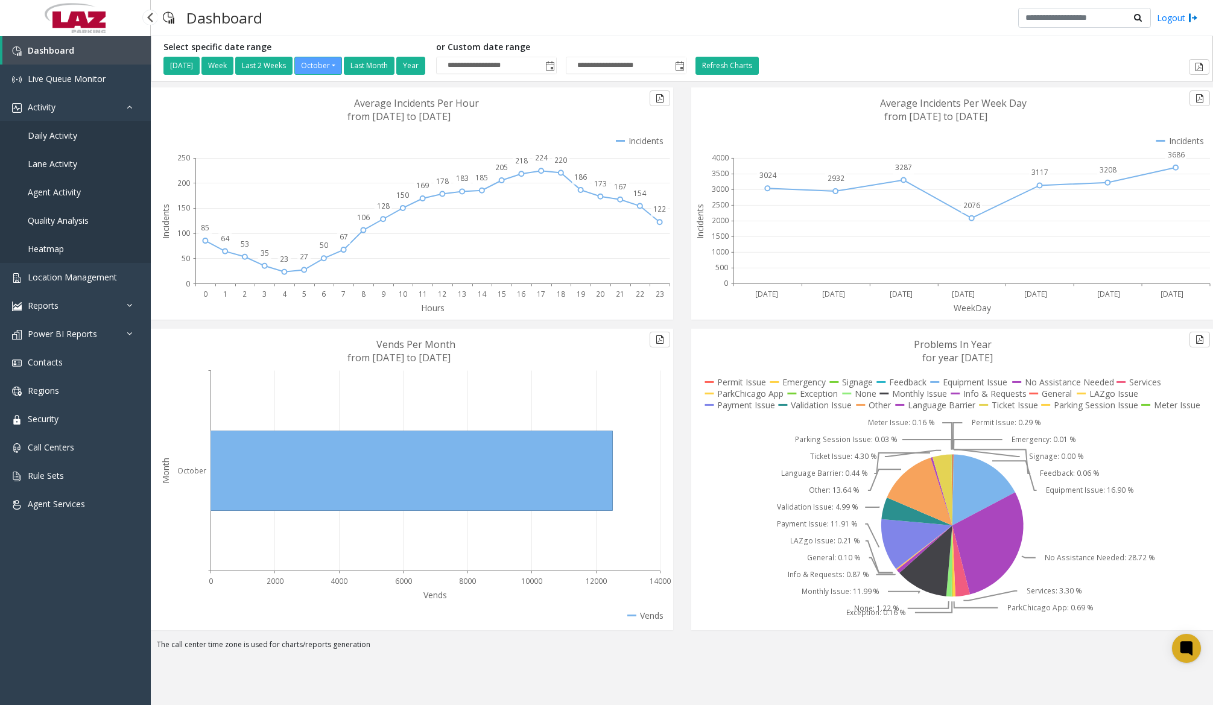
click at [72, 136] on span "Daily Activity" at bounding box center [52, 135] width 49 height 11
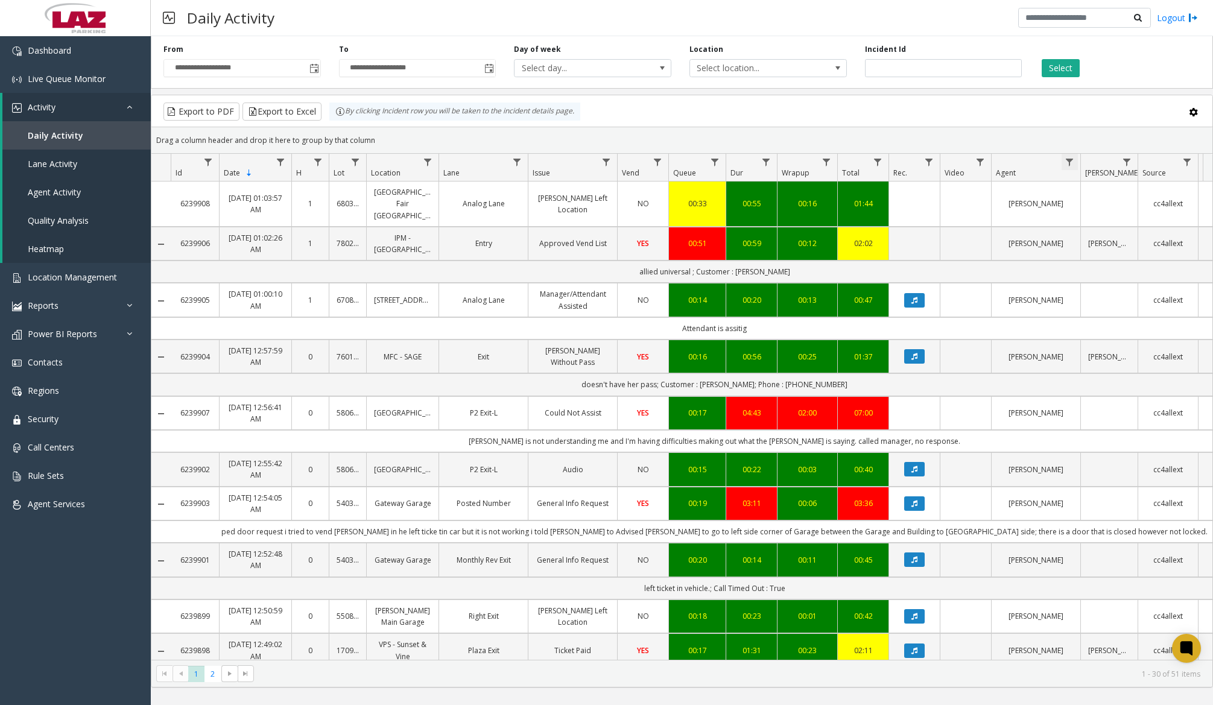
click at [1072, 164] on span "Data table" at bounding box center [1069, 162] width 10 height 10
click at [1090, 211] on input "Agent Filter" at bounding box center [1121, 214] width 103 height 21
type input "******"
click at [1148, 323] on button "Filter" at bounding box center [1147, 326] width 49 height 27
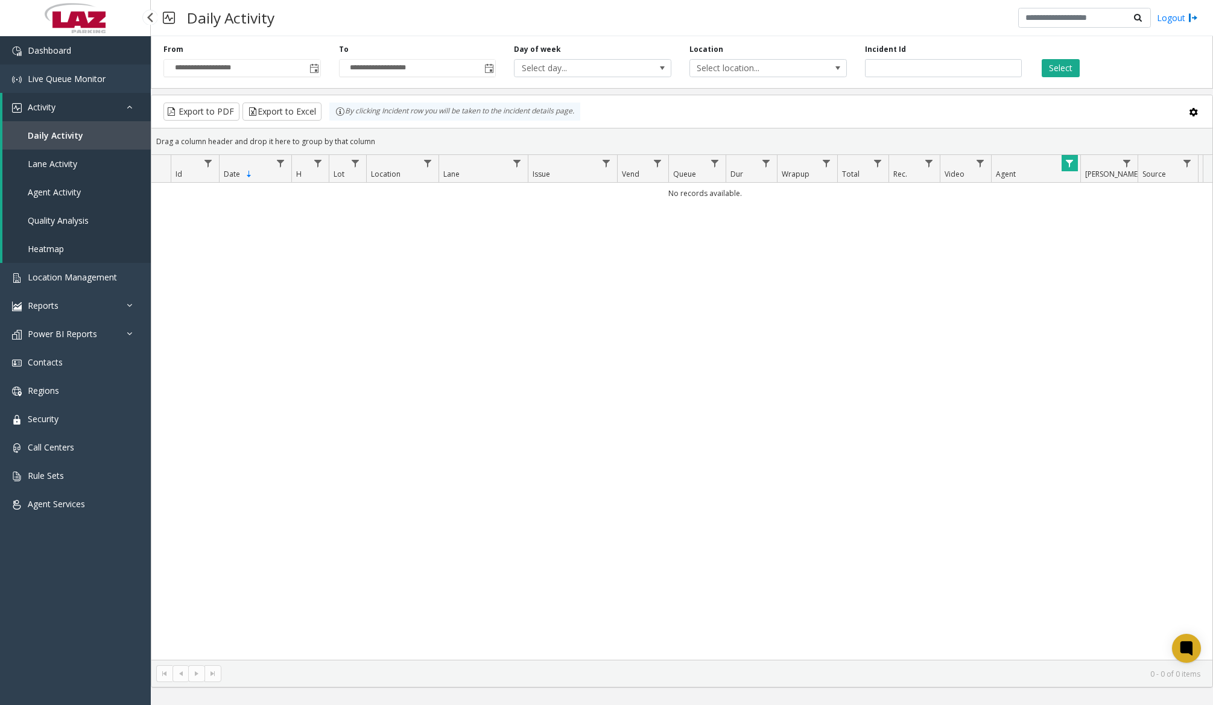
click at [88, 53] on link "Dashboard" at bounding box center [75, 50] width 151 height 28
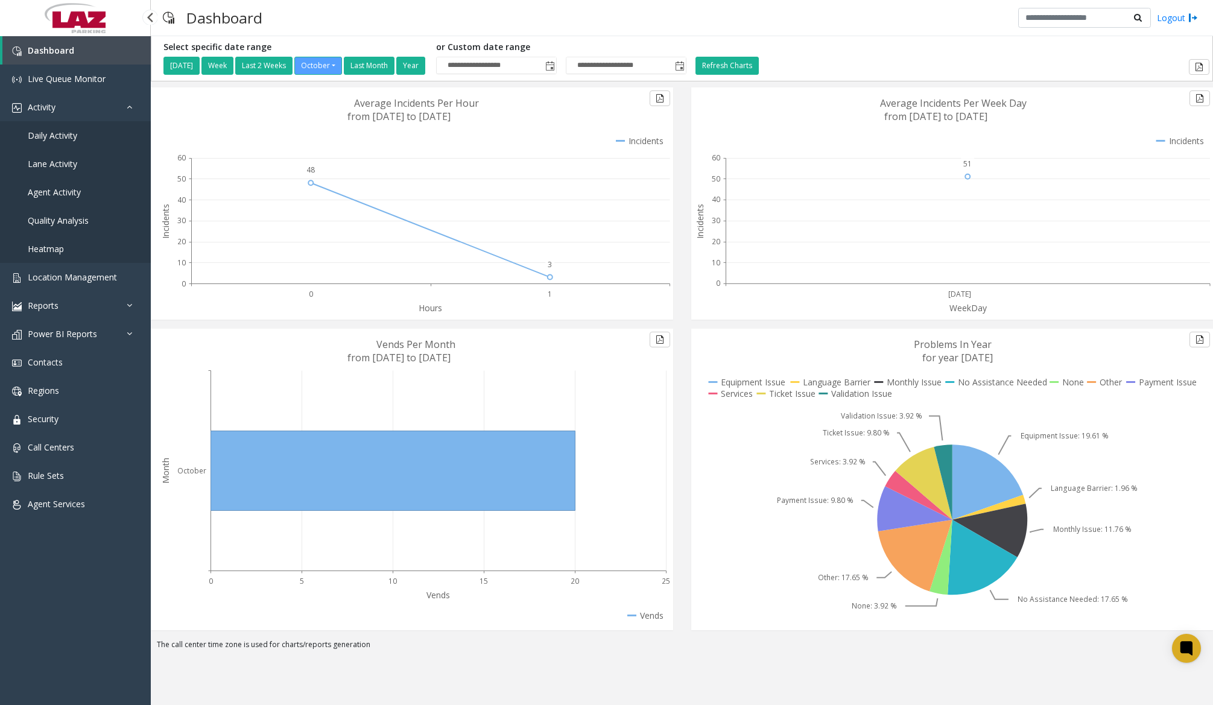
click at [76, 136] on span "Daily Activity" at bounding box center [52, 135] width 49 height 11
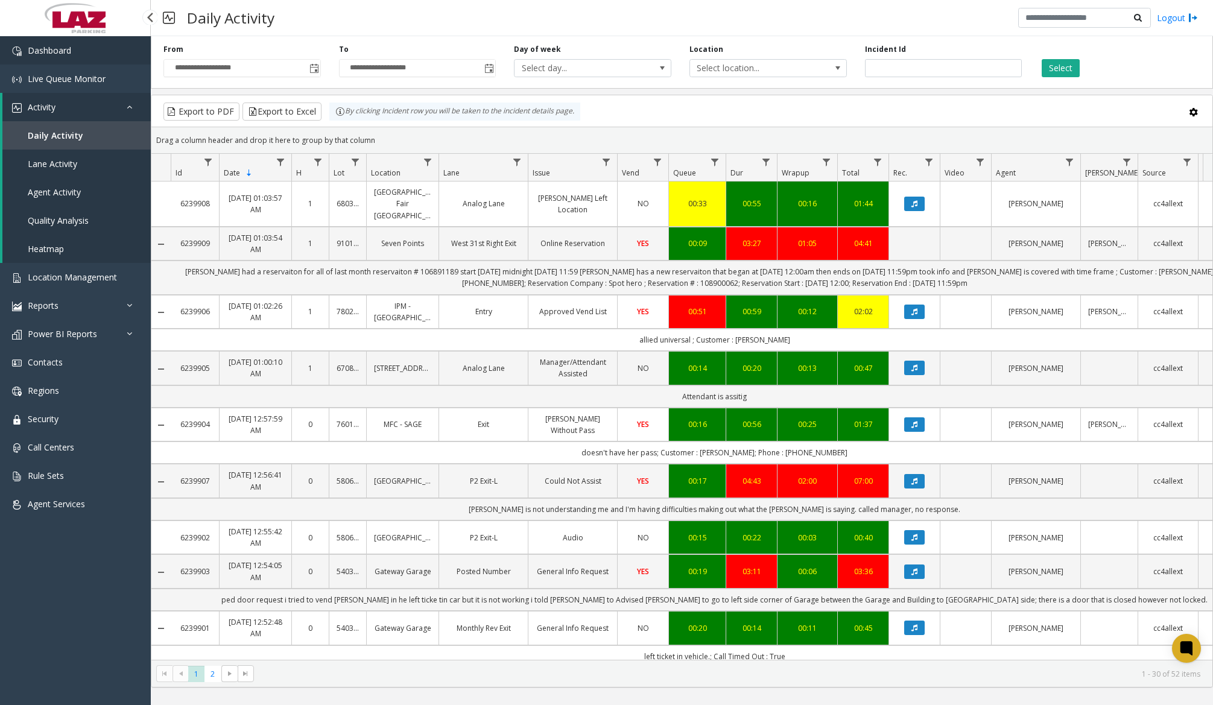
click at [105, 60] on link "Dashboard" at bounding box center [75, 50] width 151 height 28
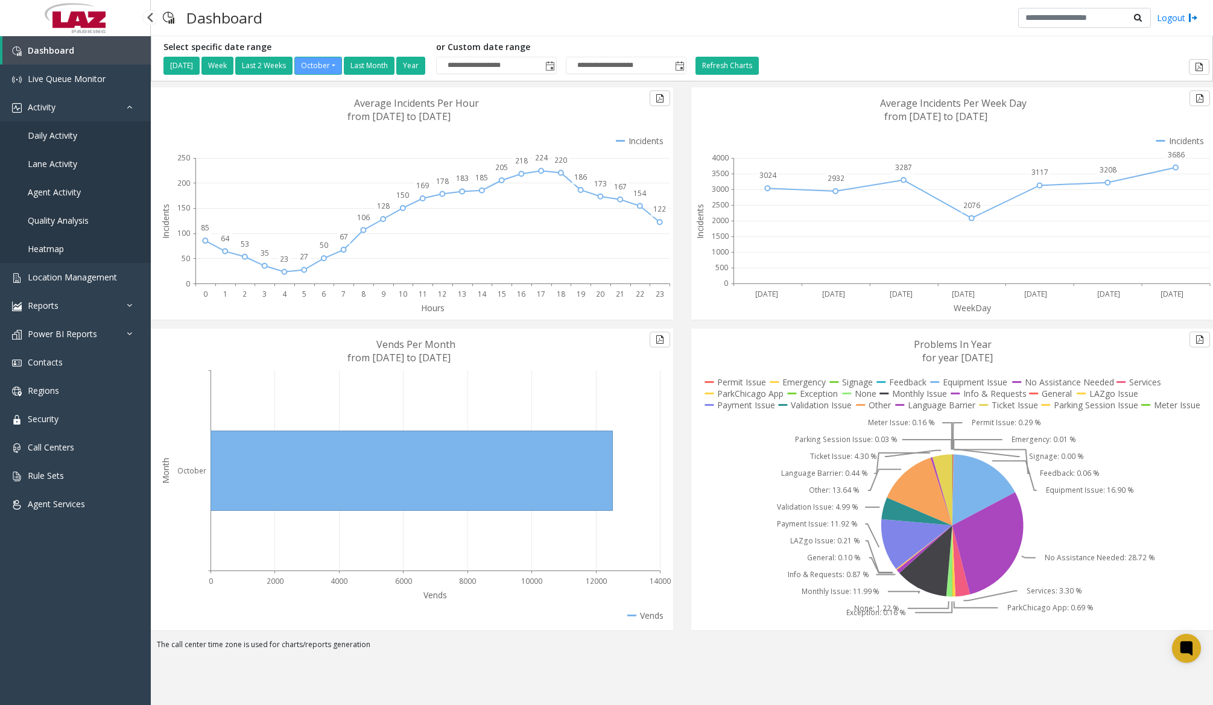
click at [52, 131] on span "Daily Activity" at bounding box center [52, 135] width 49 height 11
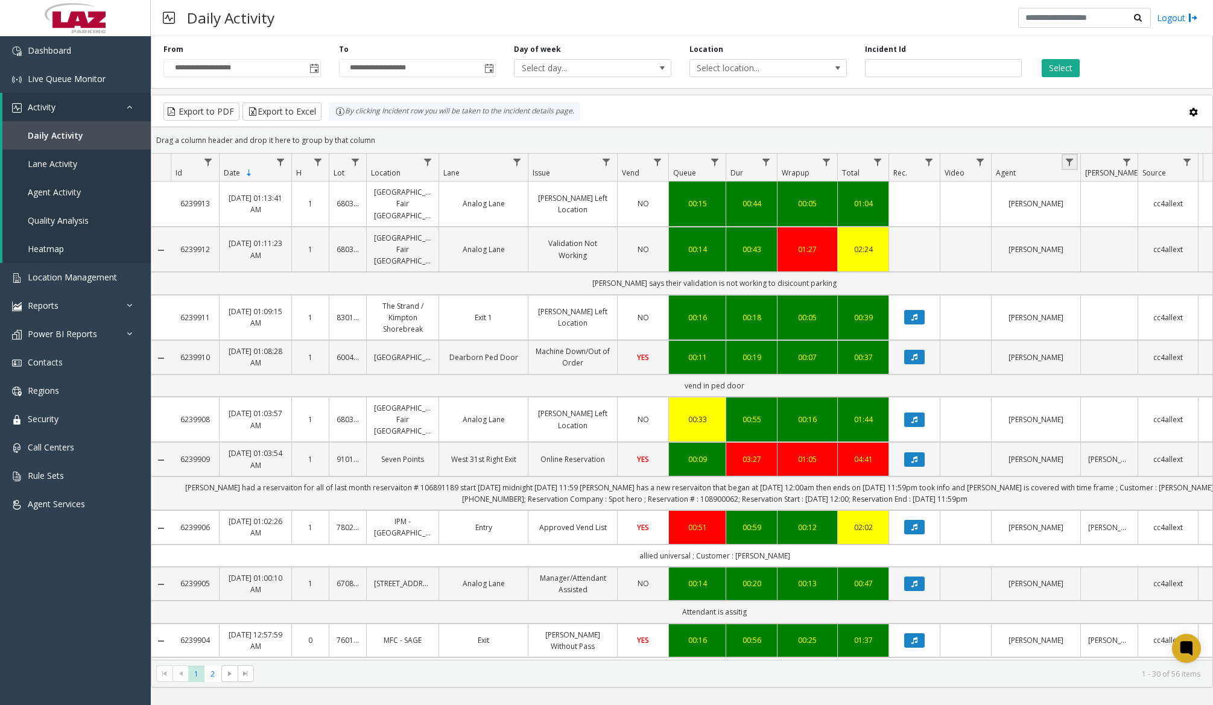
click at [1077, 165] on link "Data table" at bounding box center [1069, 162] width 16 height 16
click at [1095, 217] on input "Agent Filter" at bounding box center [1121, 214] width 103 height 21
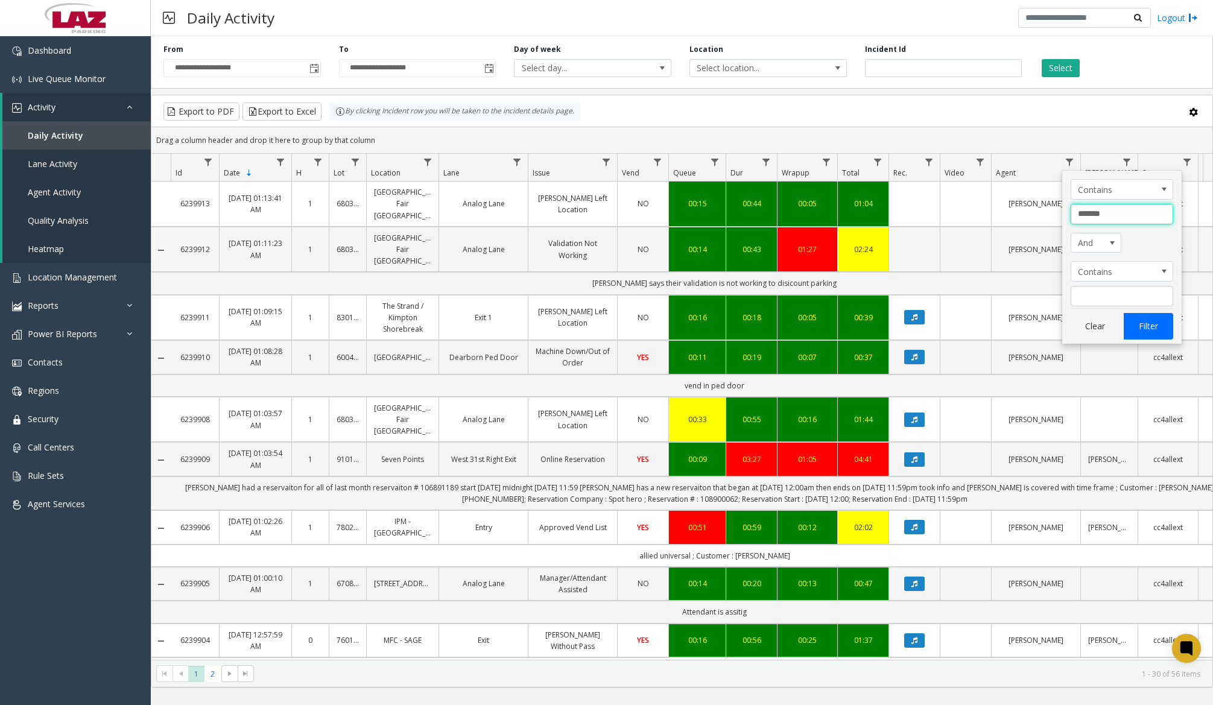
type input "*******"
click at [1168, 329] on button "Filter" at bounding box center [1147, 326] width 49 height 27
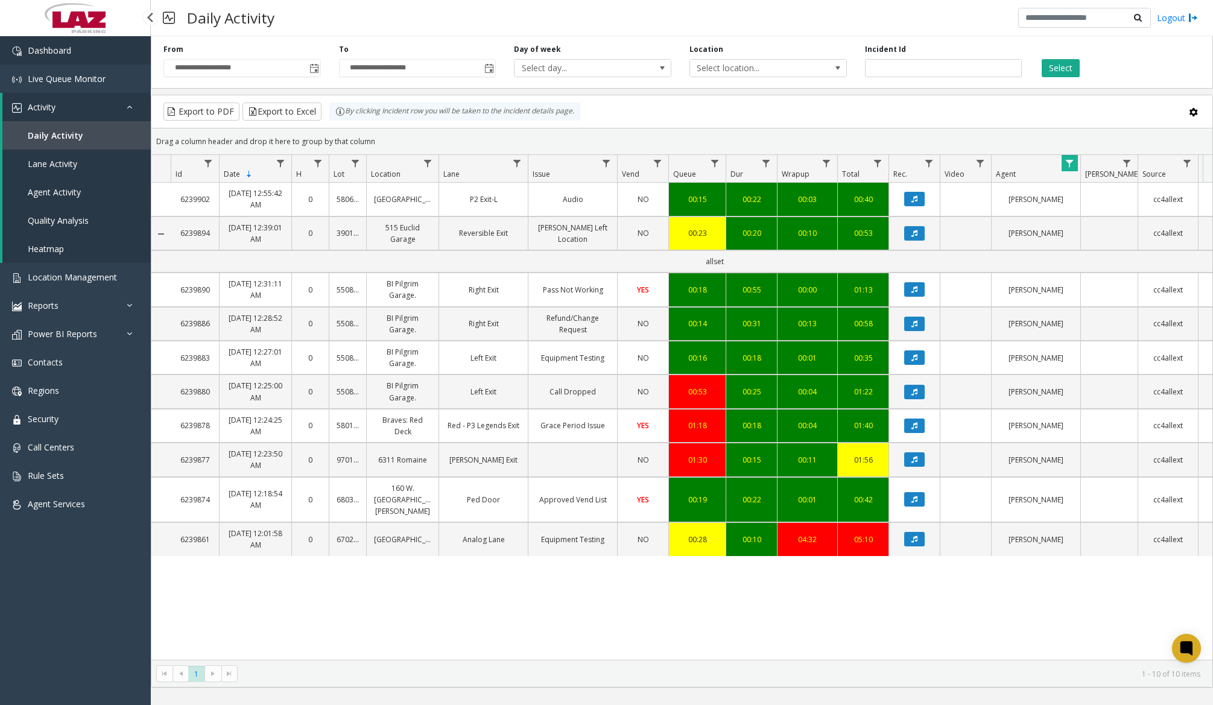
click at [87, 58] on link "Dashboard" at bounding box center [75, 50] width 151 height 28
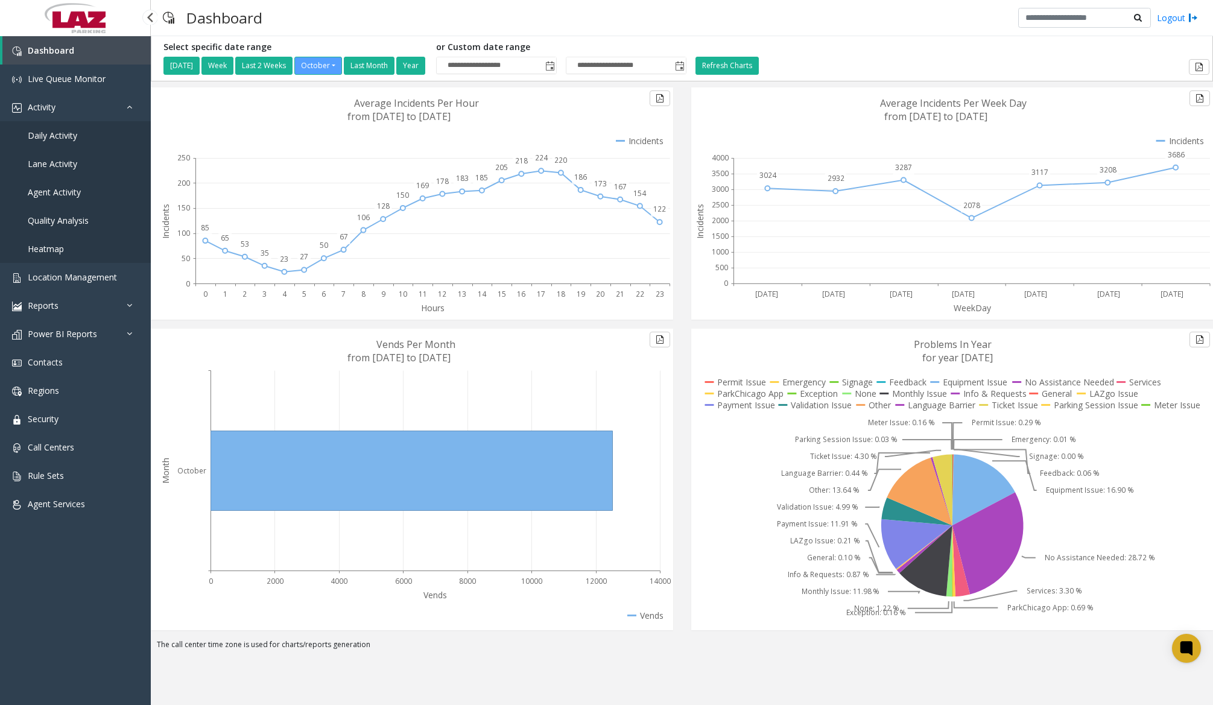
click at [60, 137] on span "Daily Activity" at bounding box center [52, 135] width 49 height 11
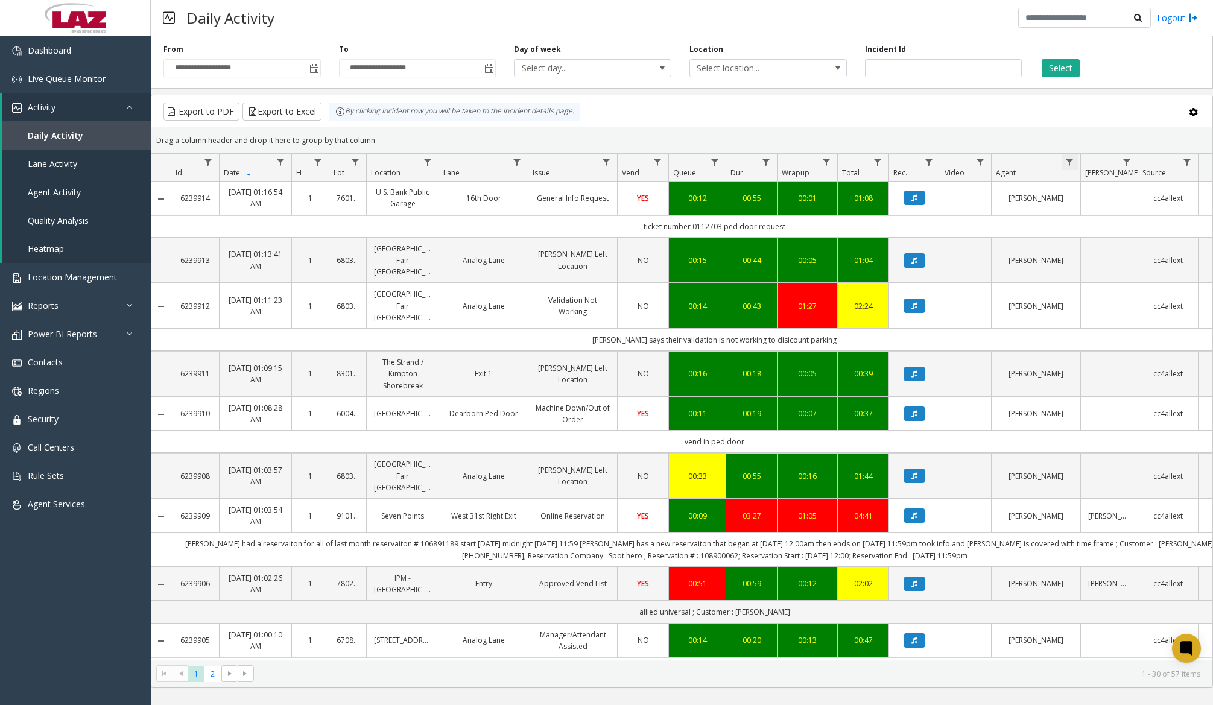
click at [1073, 161] on span "Data table" at bounding box center [1069, 162] width 10 height 10
click at [1102, 227] on div "Contains And Contains Clear Filter" at bounding box center [1121, 257] width 119 height 173
click at [1102, 220] on input "Agent Filter" at bounding box center [1121, 214] width 103 height 21
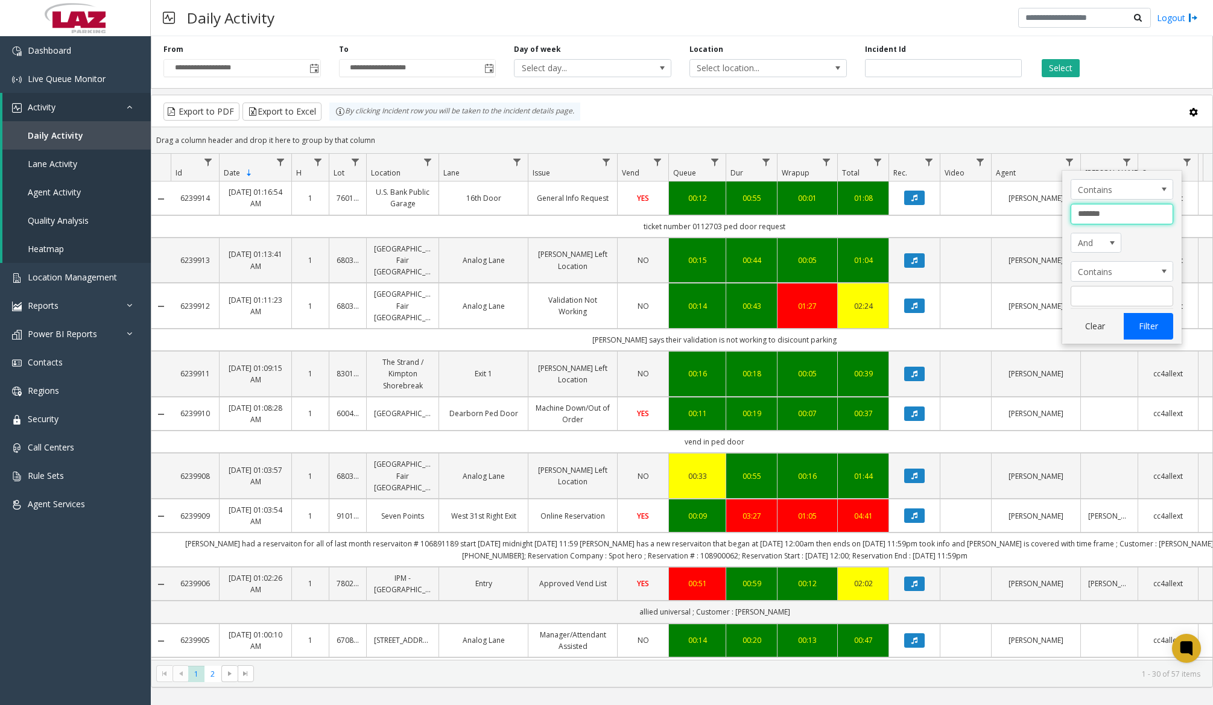
type input "*******"
click at [1152, 322] on button "Filter" at bounding box center [1147, 326] width 49 height 27
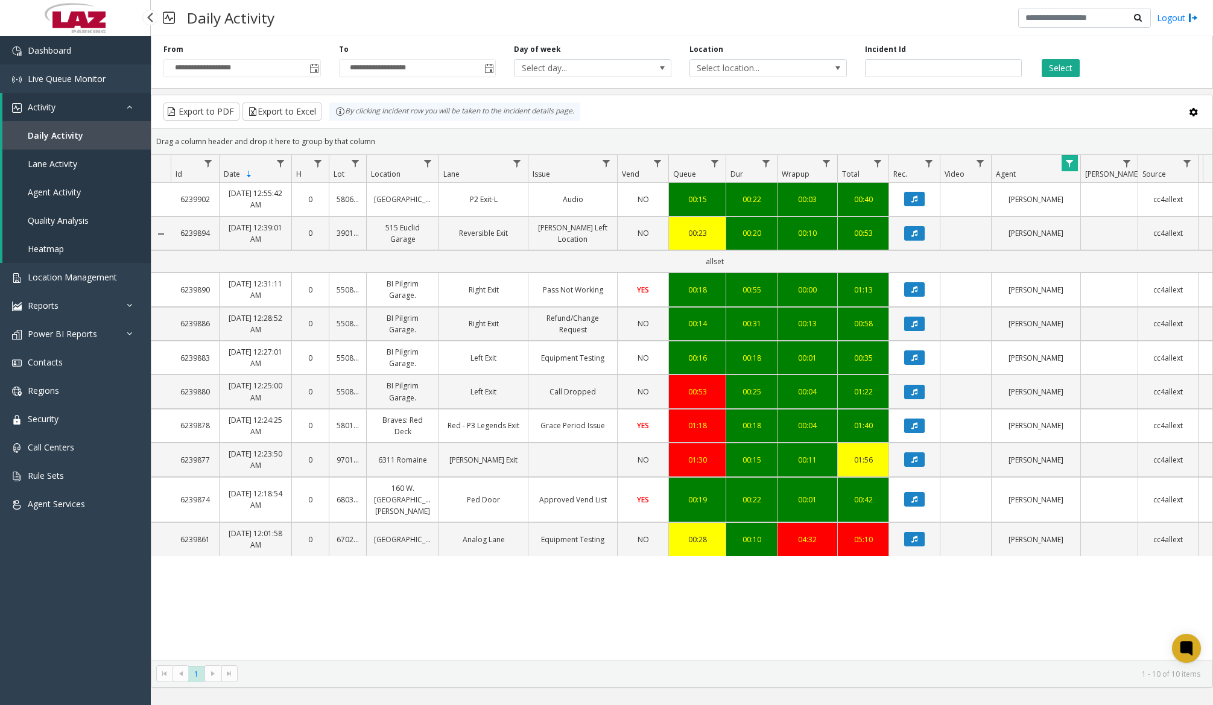
click at [63, 46] on span "Dashboard" at bounding box center [49, 50] width 43 height 11
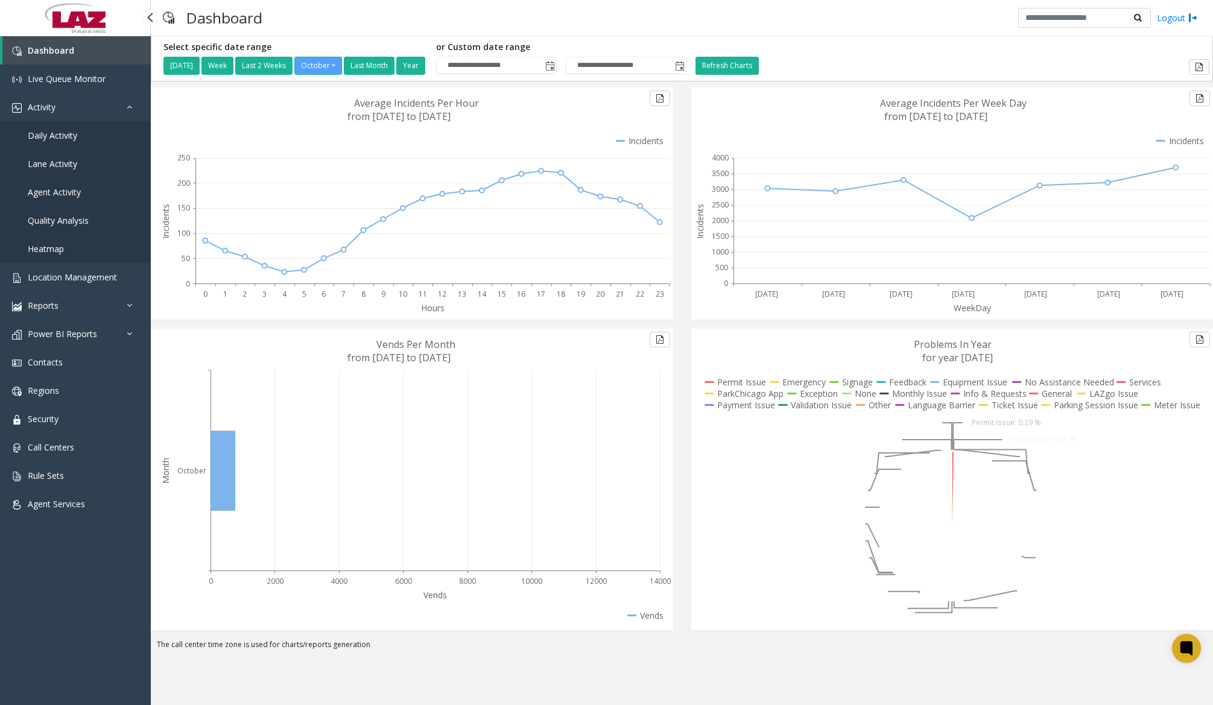
click at [63, 135] on span "Daily Activity" at bounding box center [52, 135] width 49 height 11
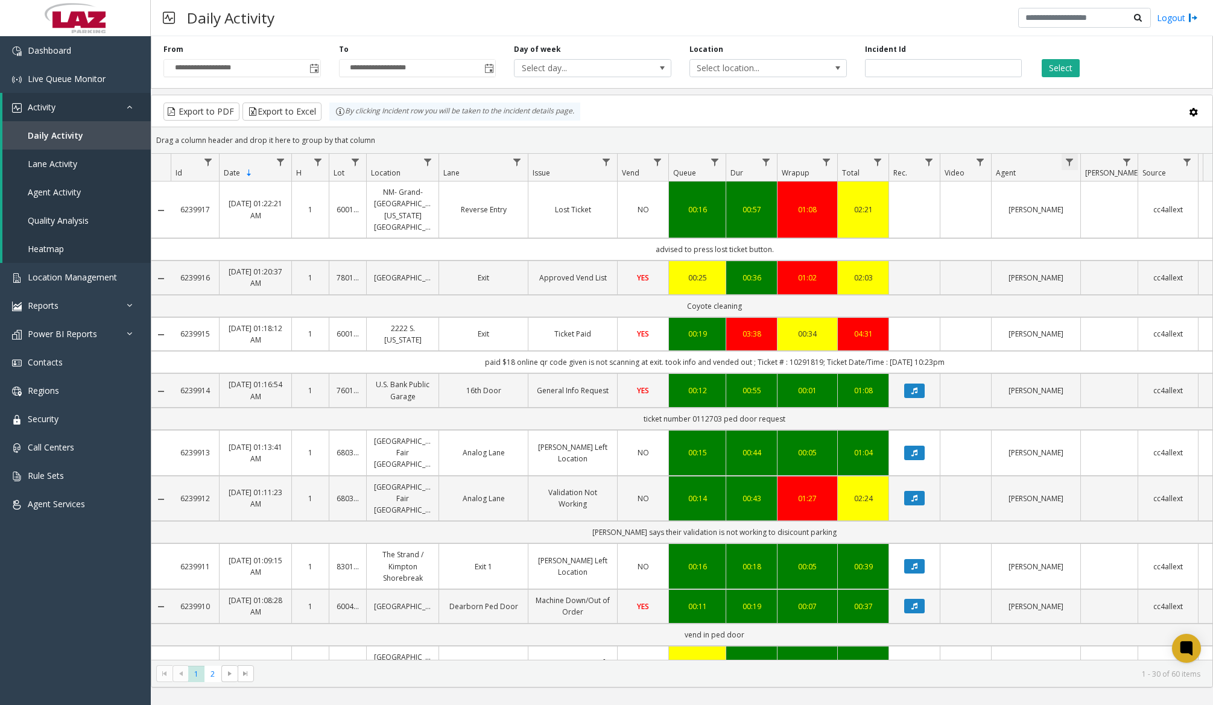
click at [1072, 161] on span "Data table" at bounding box center [1069, 162] width 10 height 10
click at [1096, 216] on input "Agent Filter" at bounding box center [1121, 214] width 103 height 21
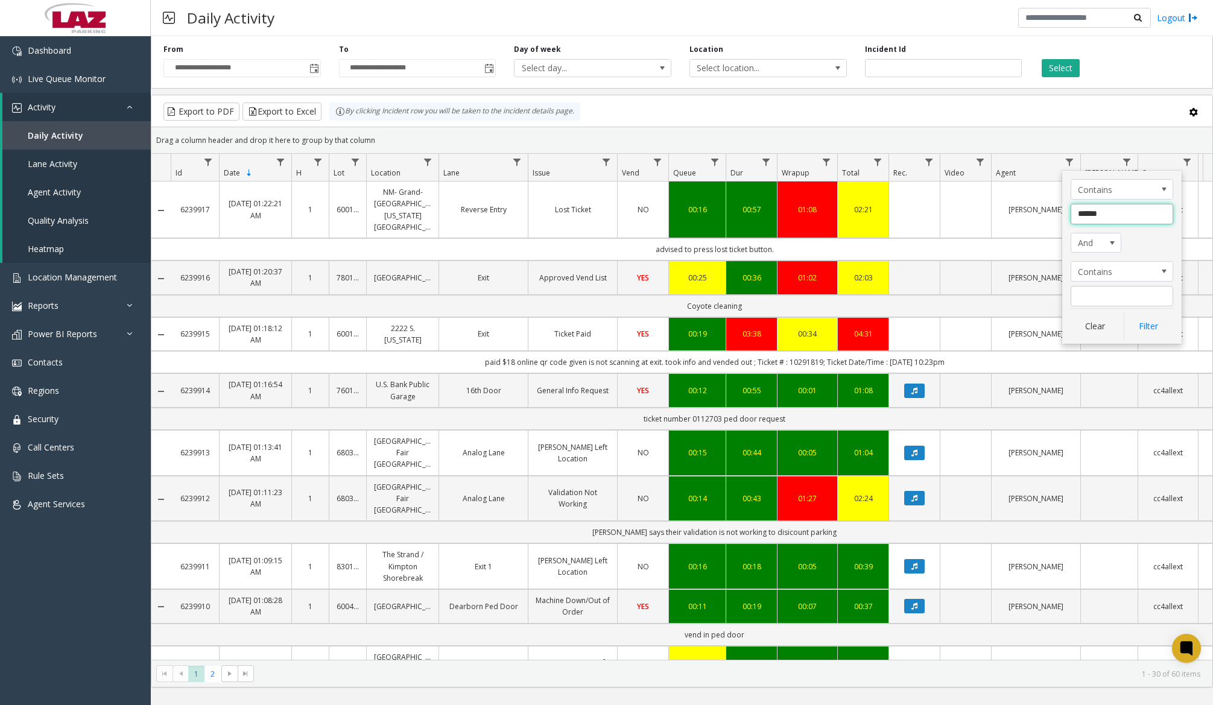
type input "*******"
click button "Filter" at bounding box center [1147, 326] width 49 height 27
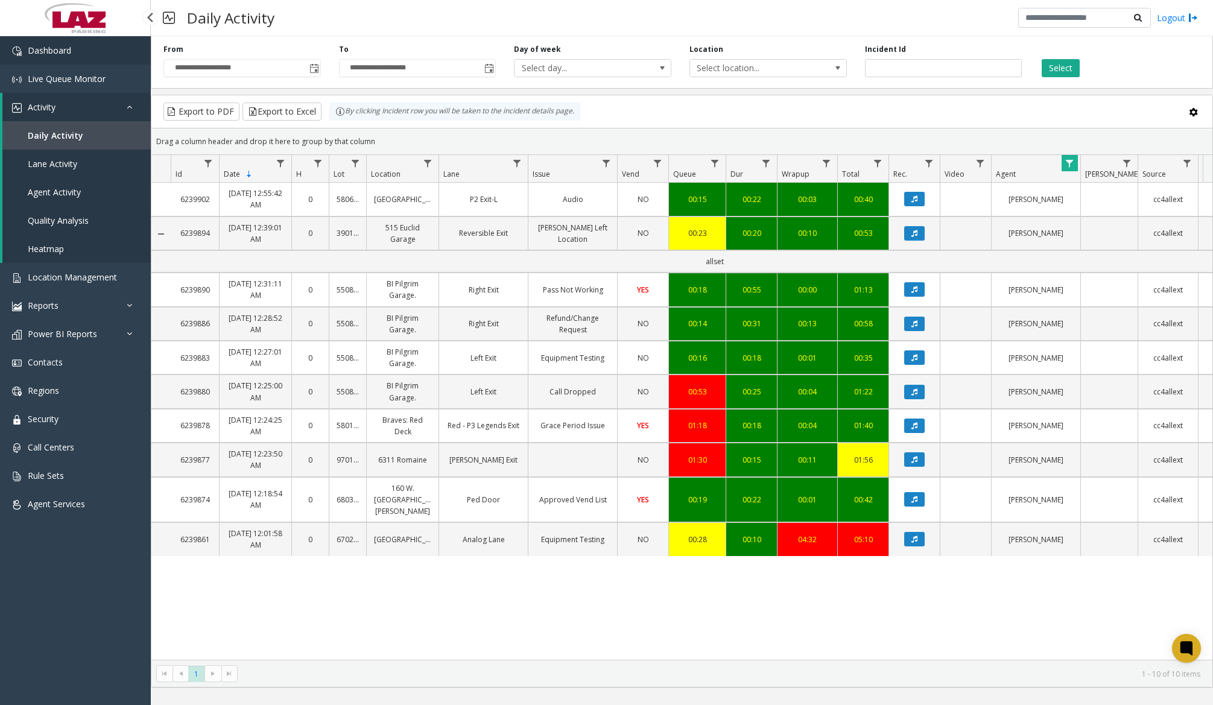
click at [64, 50] on span "Dashboard" at bounding box center [49, 50] width 43 height 11
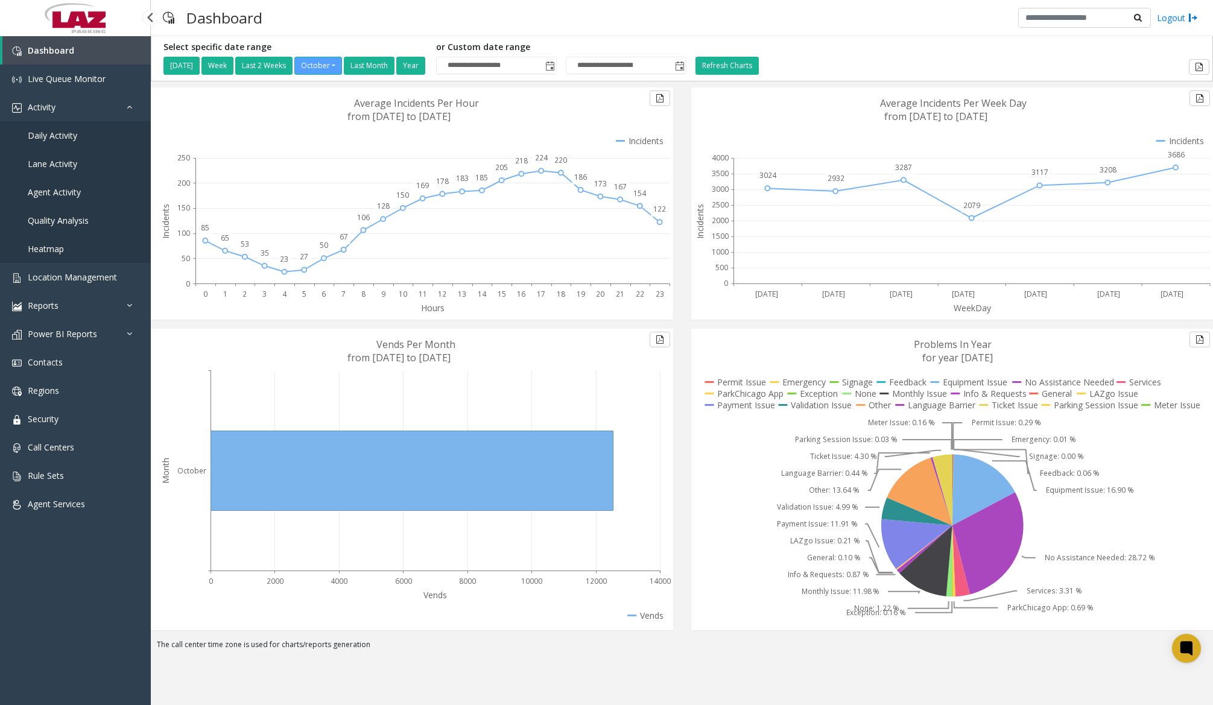
click at [78, 136] on link "Daily Activity" at bounding box center [75, 135] width 151 height 28
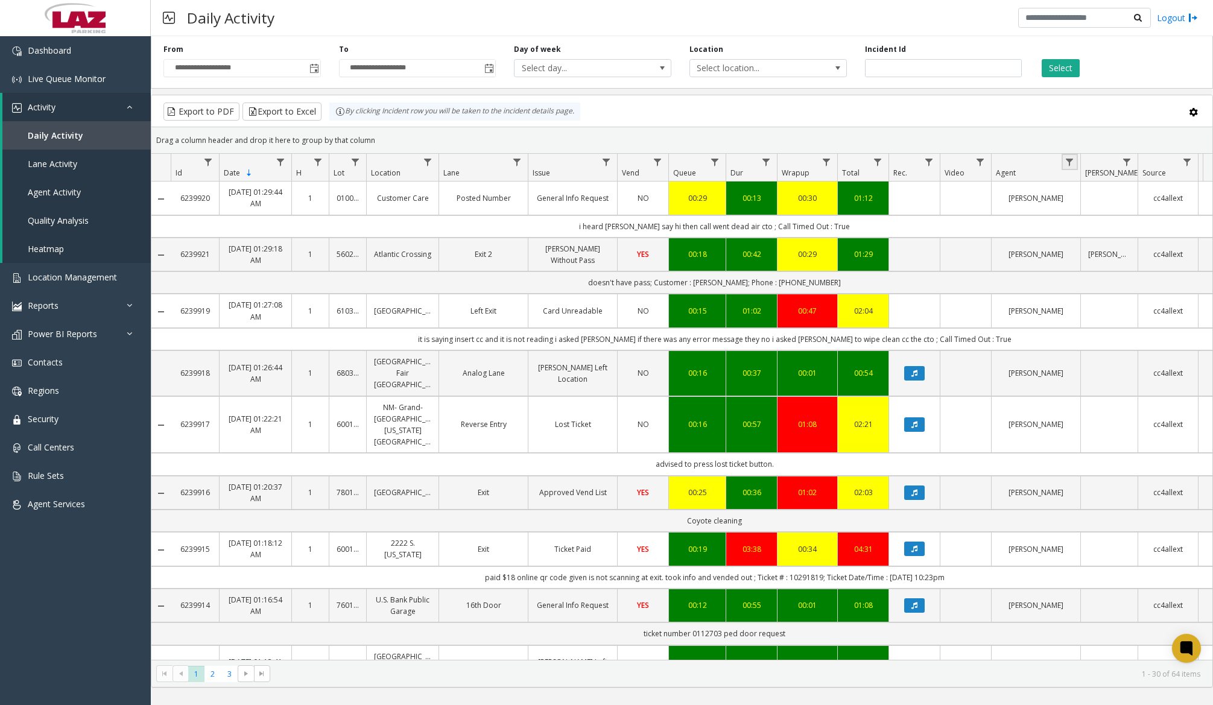
click at [1075, 165] on link "Data table" at bounding box center [1069, 162] width 16 height 16
click at [1097, 222] on input "Agent Filter" at bounding box center [1121, 214] width 103 height 21
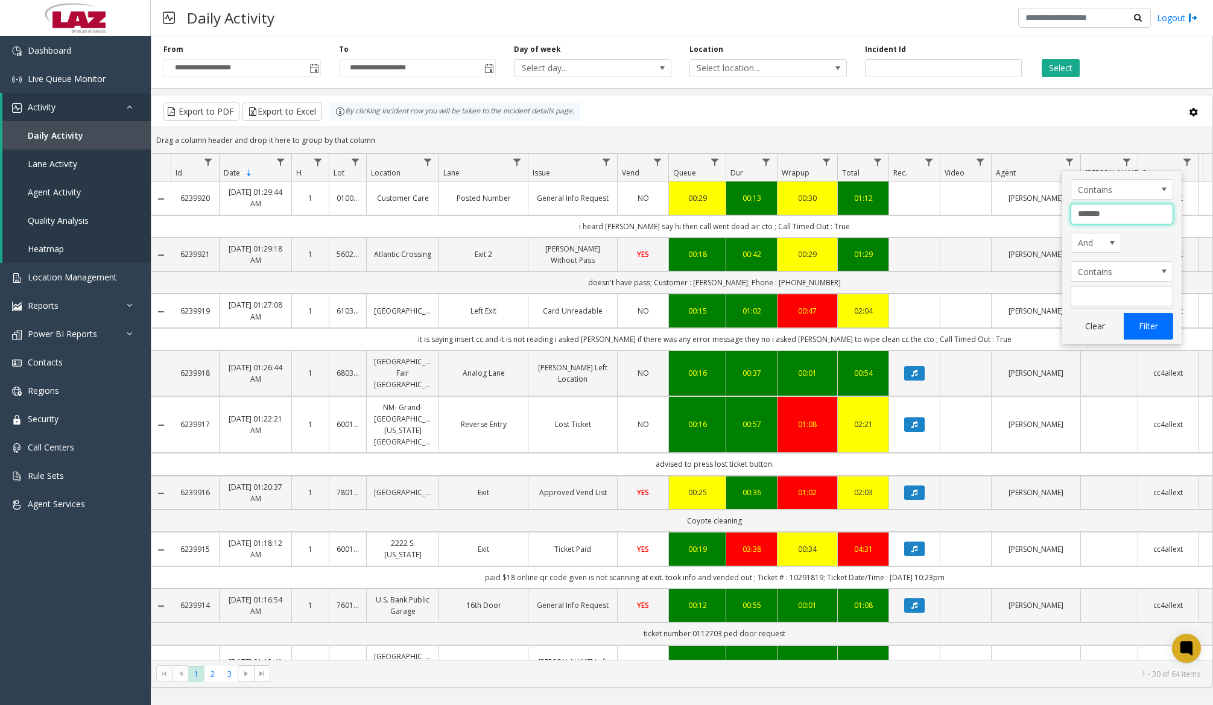
type input "*******"
click at [1153, 329] on button "Filter" at bounding box center [1147, 326] width 49 height 27
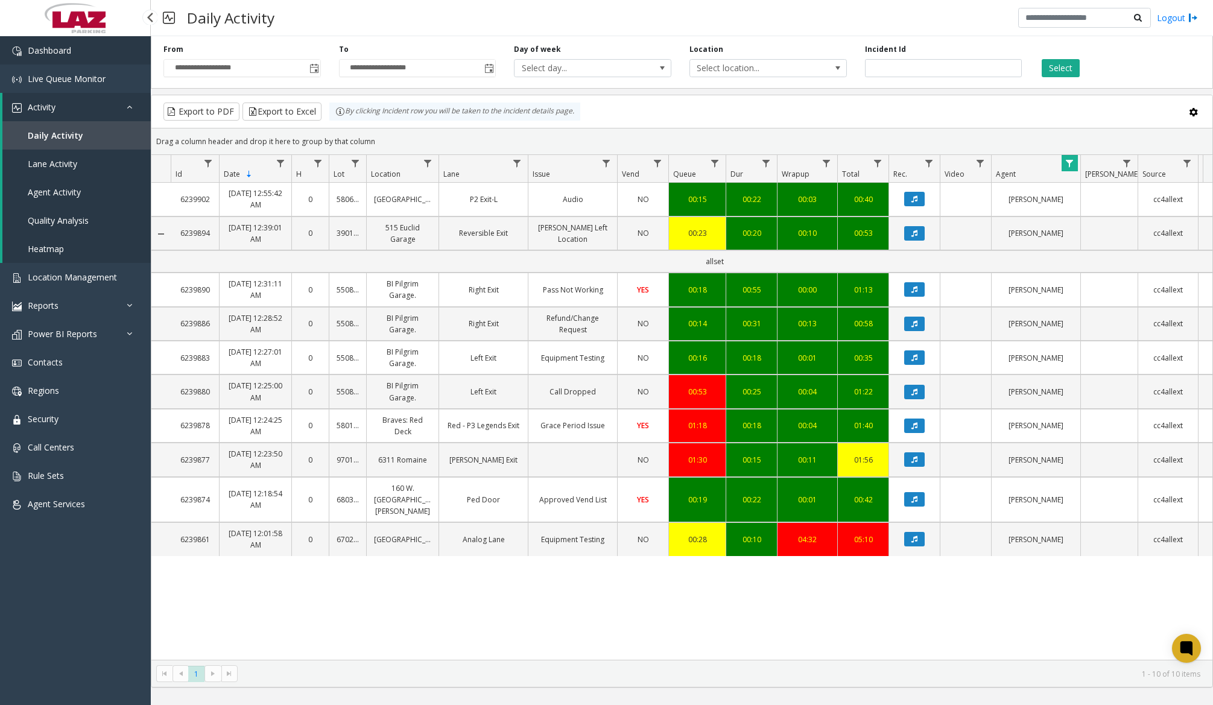
click at [50, 48] on span "Dashboard" at bounding box center [49, 50] width 43 height 11
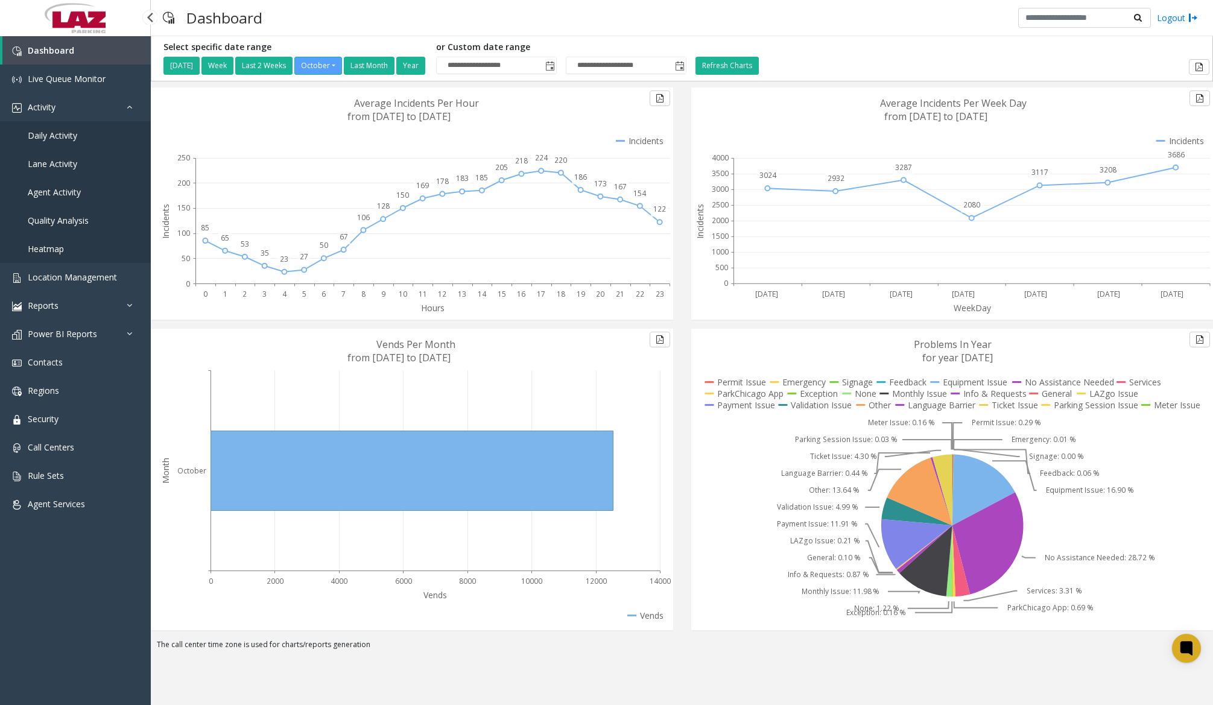
click at [73, 135] on span "Daily Activity" at bounding box center [52, 135] width 49 height 11
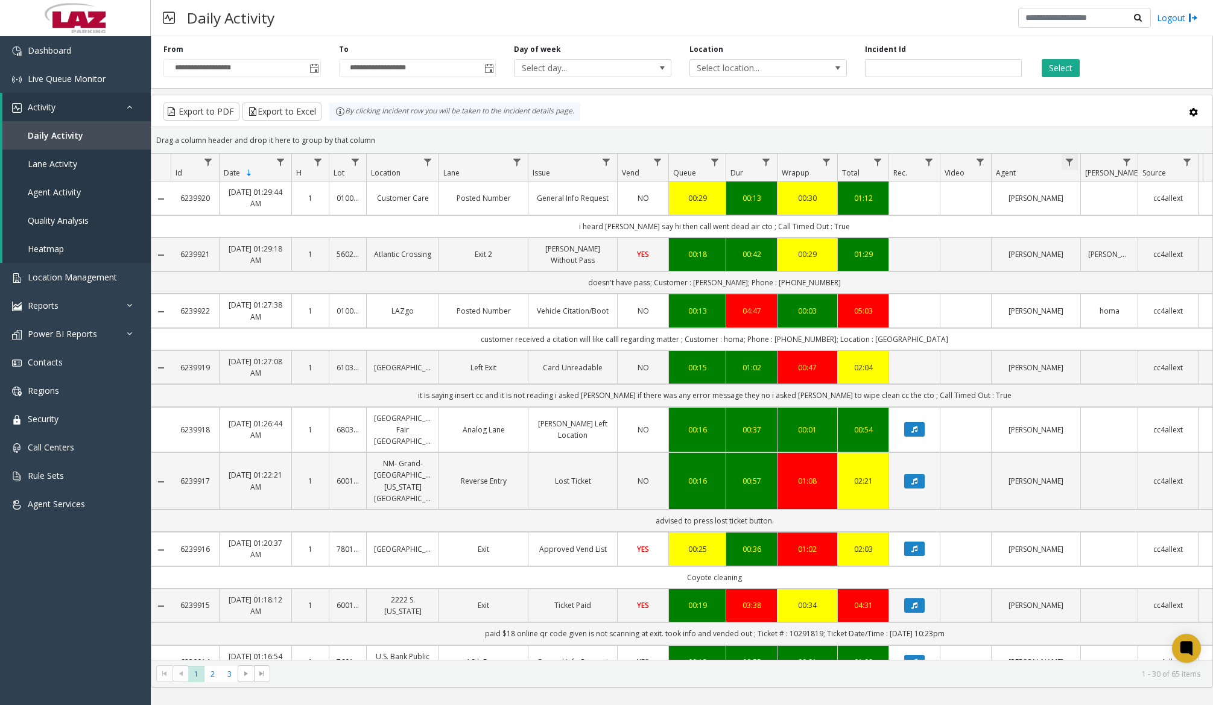
click at [1066, 160] on span "Data table" at bounding box center [1069, 162] width 10 height 10
click at [1115, 219] on input "Agent Filter" at bounding box center [1121, 214] width 103 height 21
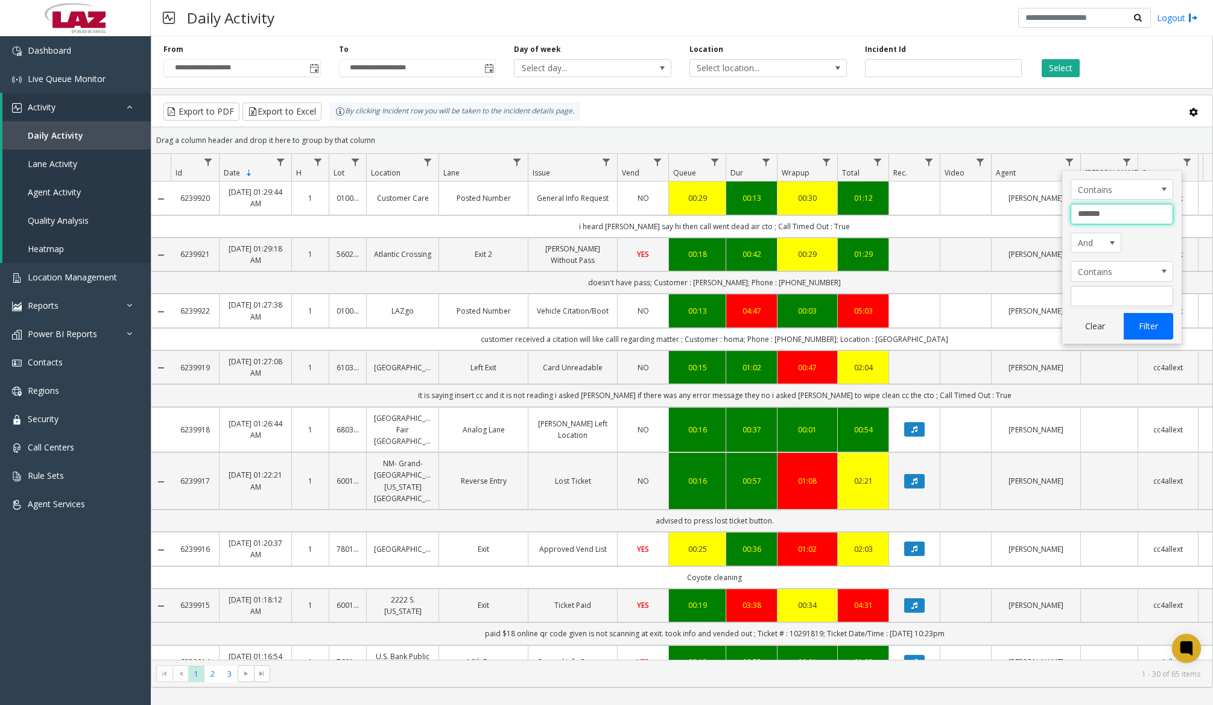
type input "*******"
click at [1136, 321] on button "Filter" at bounding box center [1147, 326] width 49 height 27
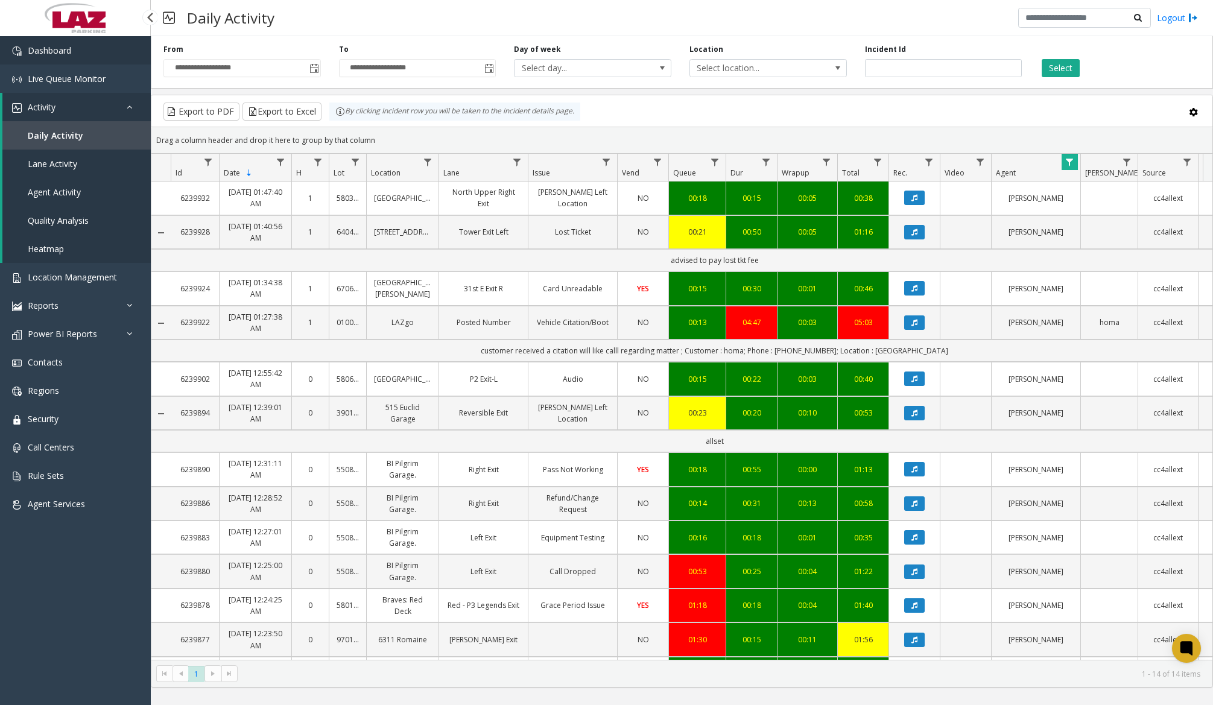
click at [83, 58] on link "Dashboard" at bounding box center [75, 50] width 151 height 28
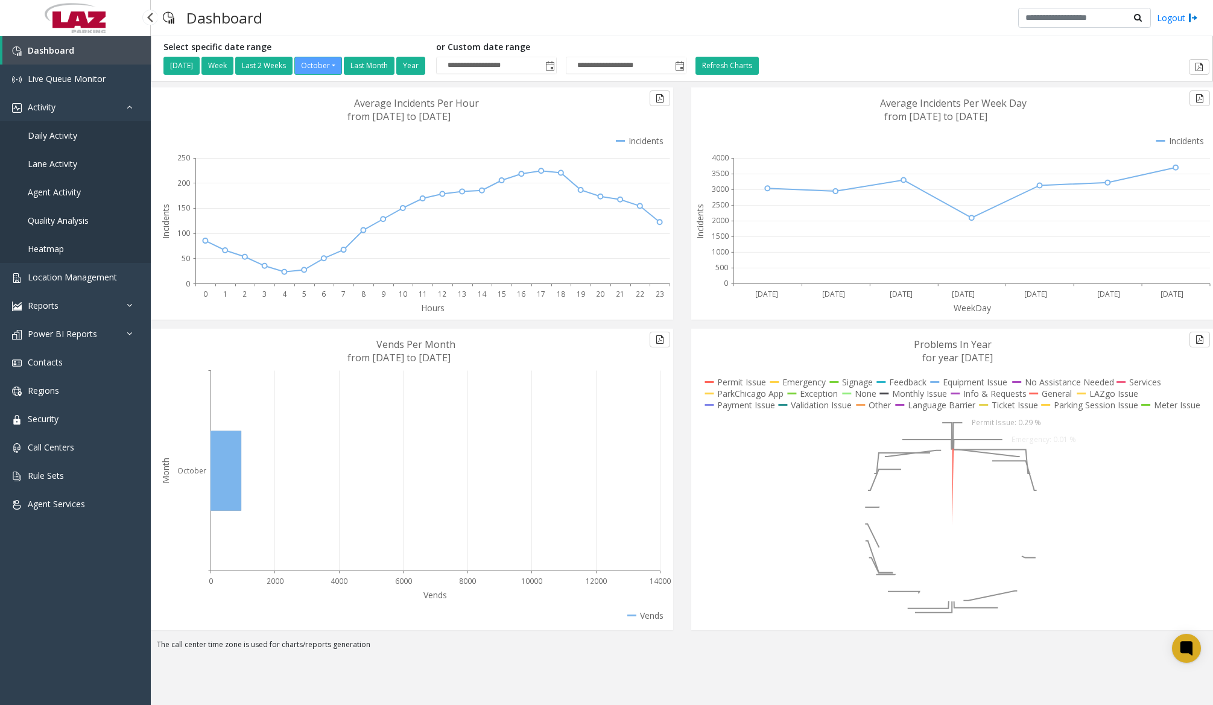
click at [65, 134] on span "Daily Activity" at bounding box center [52, 135] width 49 height 11
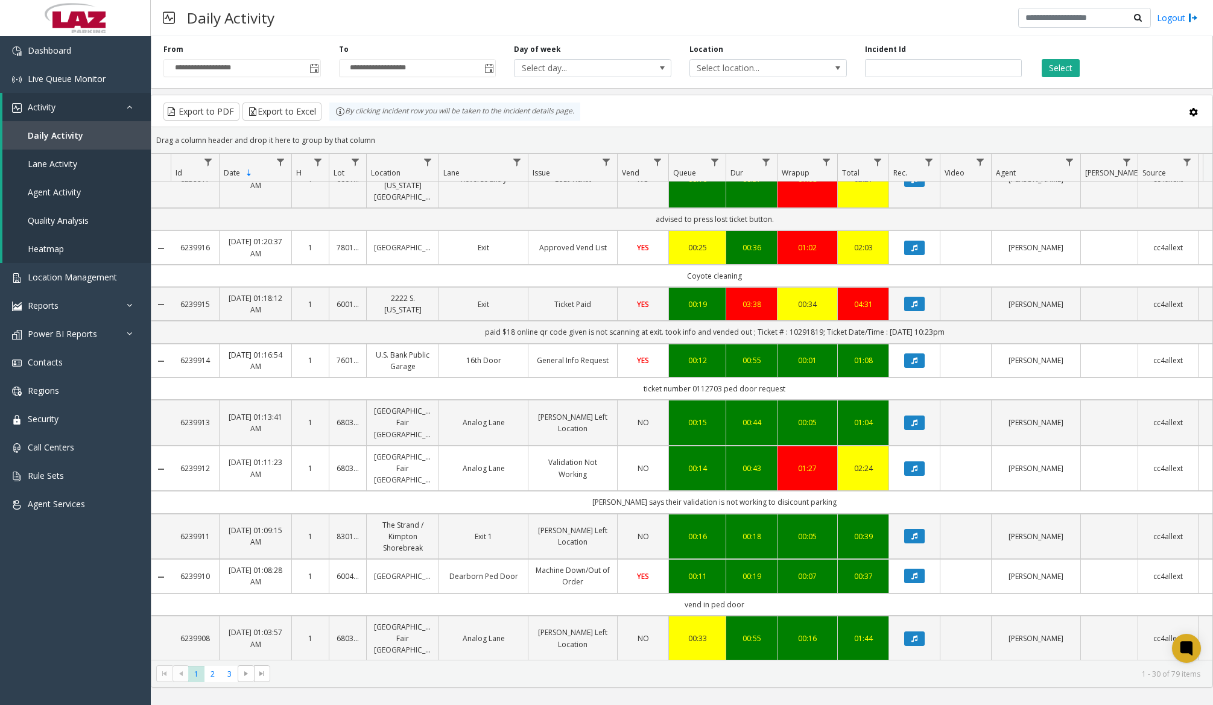
scroll to position [1102, 0]
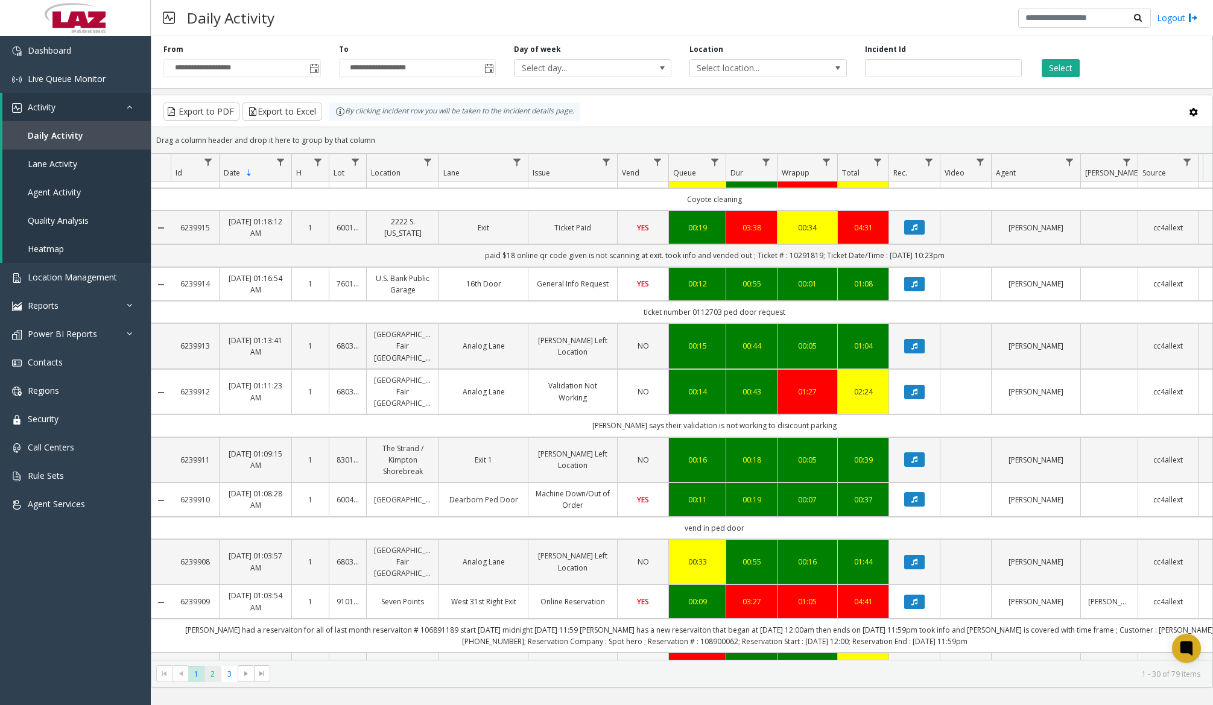
click at [214, 672] on span "2" at bounding box center [212, 674] width 16 height 16
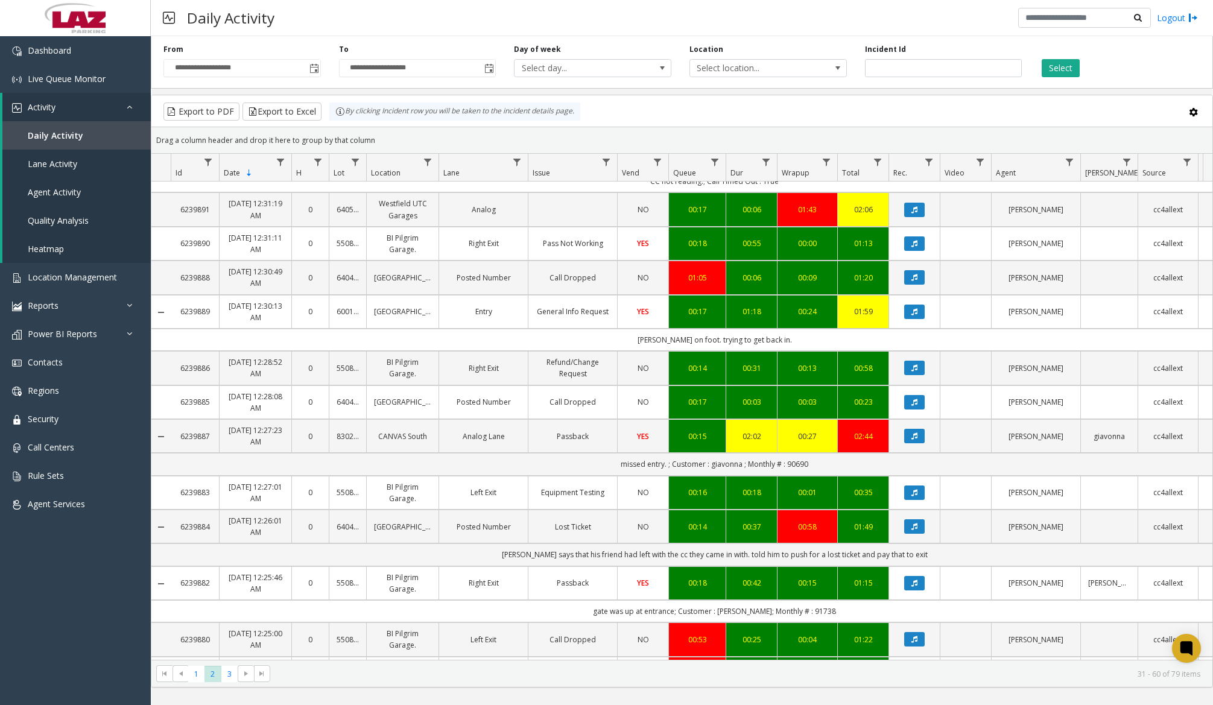
scroll to position [909, 0]
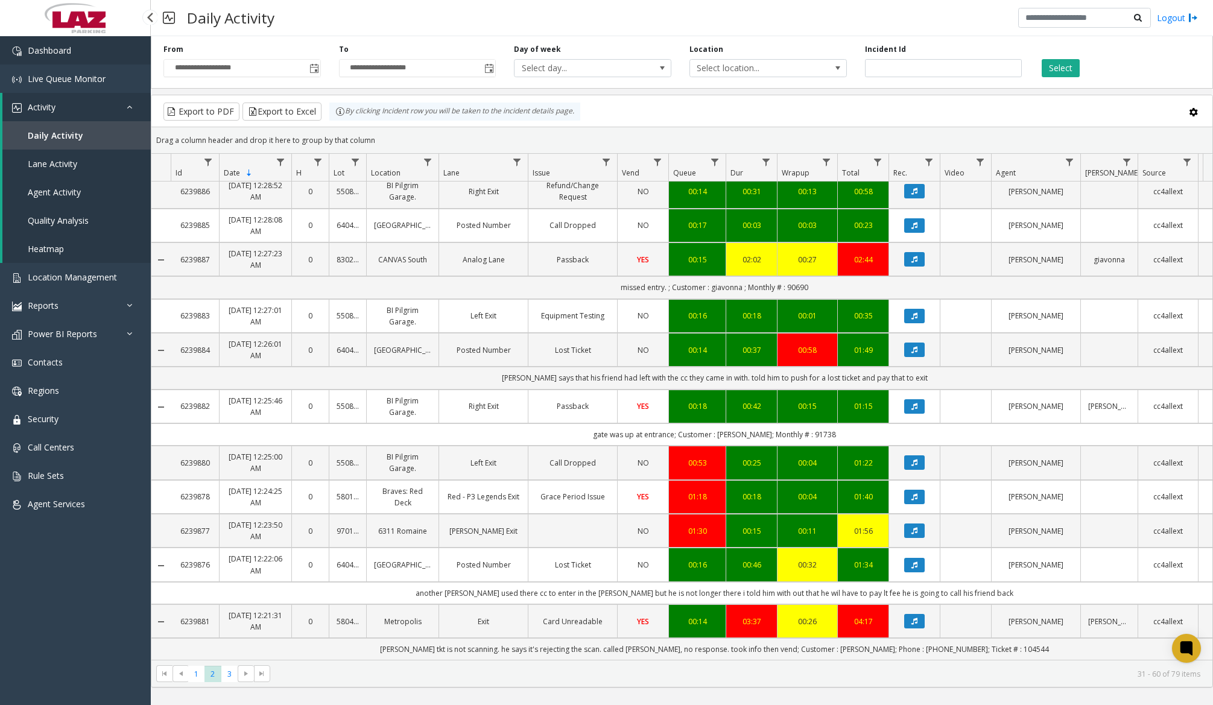
click at [85, 55] on link "Dashboard" at bounding box center [75, 50] width 151 height 28
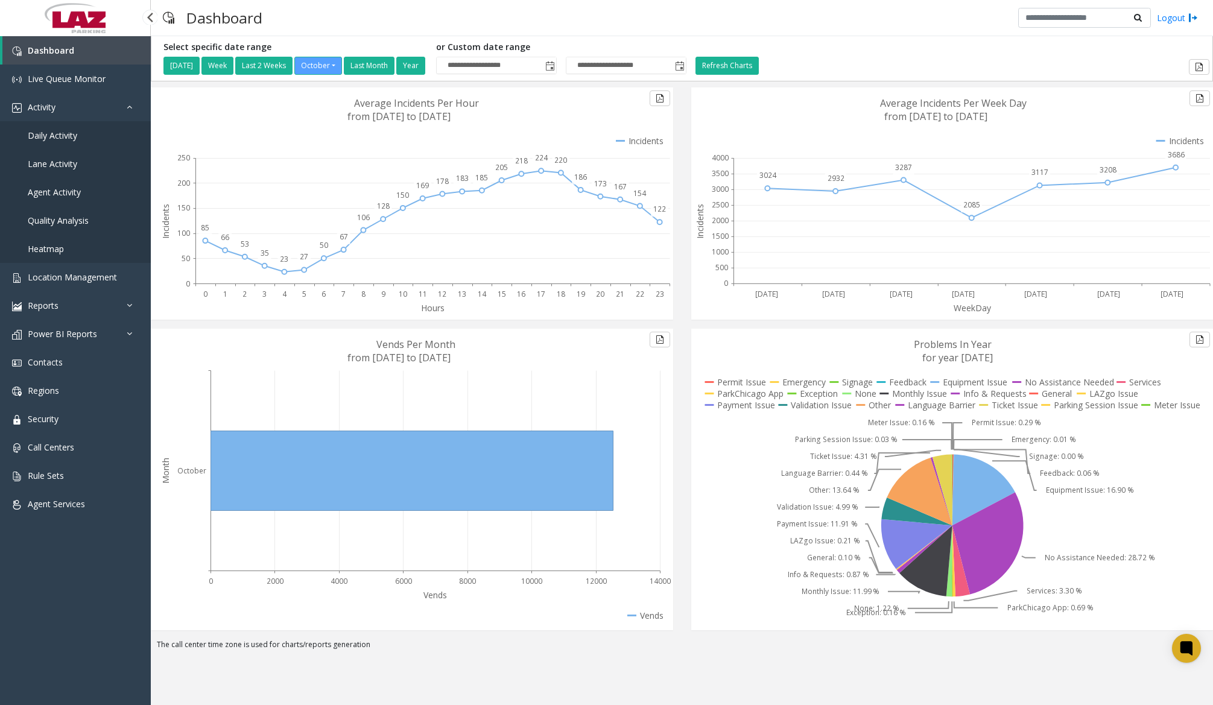
click at [62, 133] on span "Daily Activity" at bounding box center [52, 135] width 49 height 11
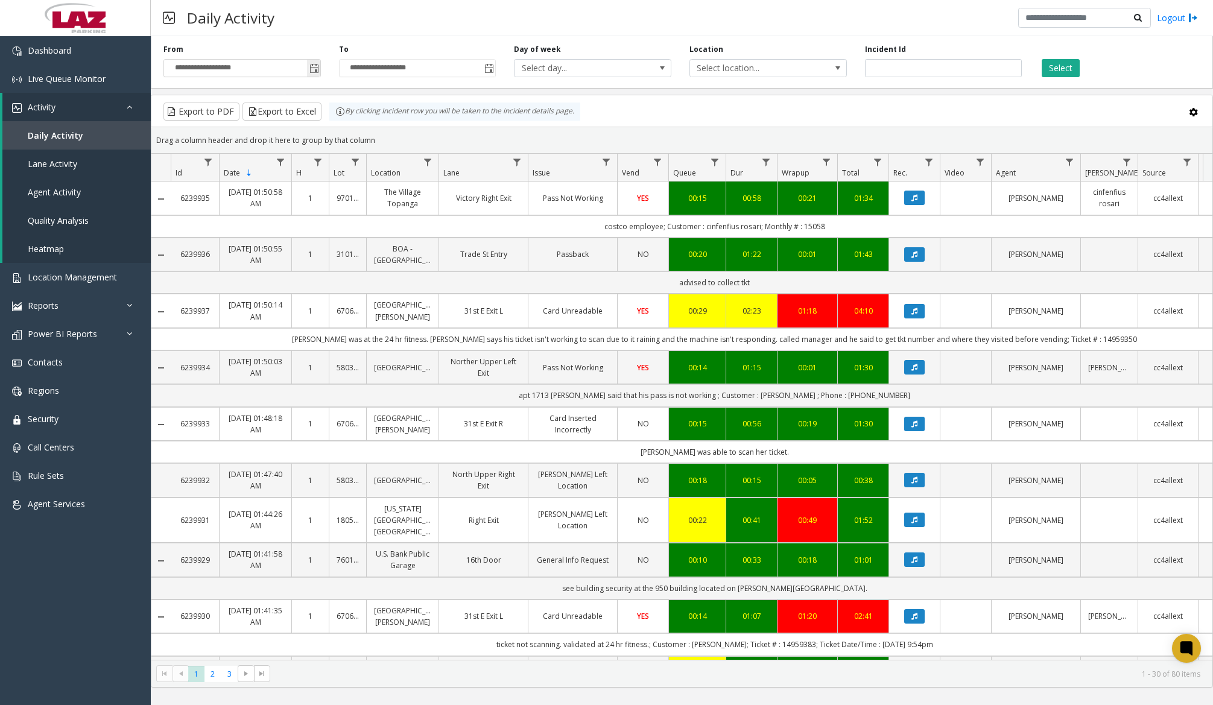
click at [315, 71] on span "Toggle popup" at bounding box center [314, 69] width 10 height 10
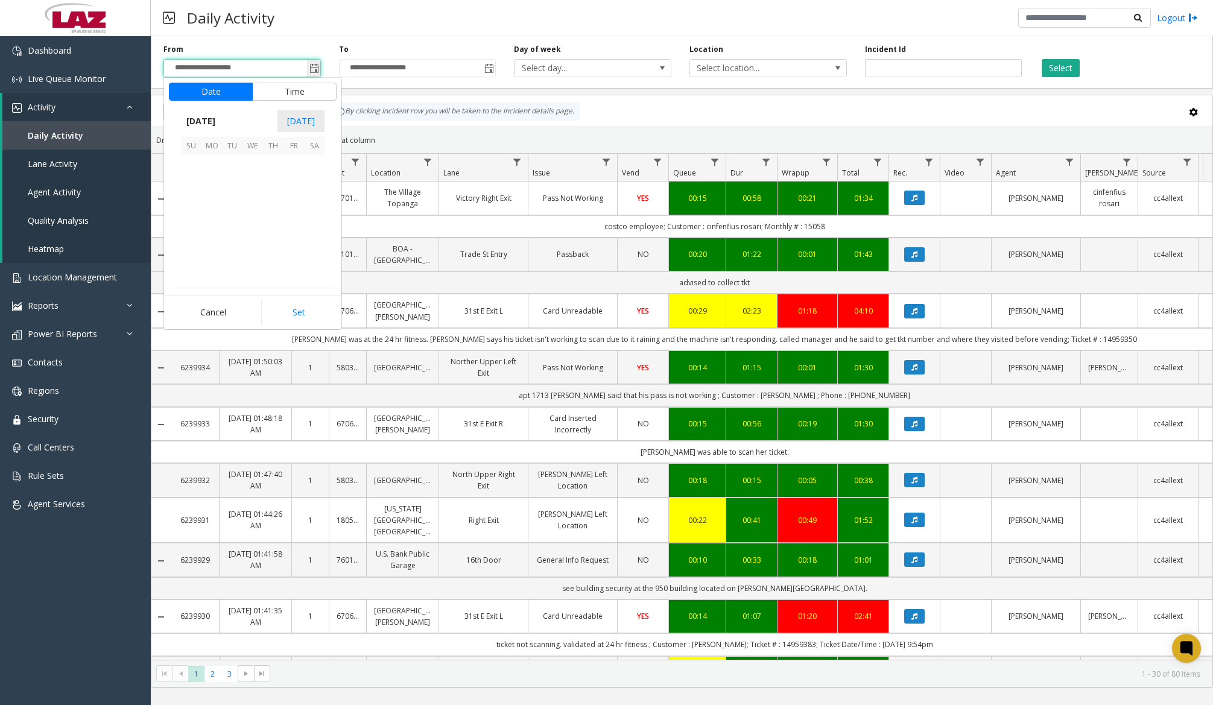
scroll to position [216583, 0]
click at [233, 204] on span "14" at bounding box center [232, 206] width 21 height 21
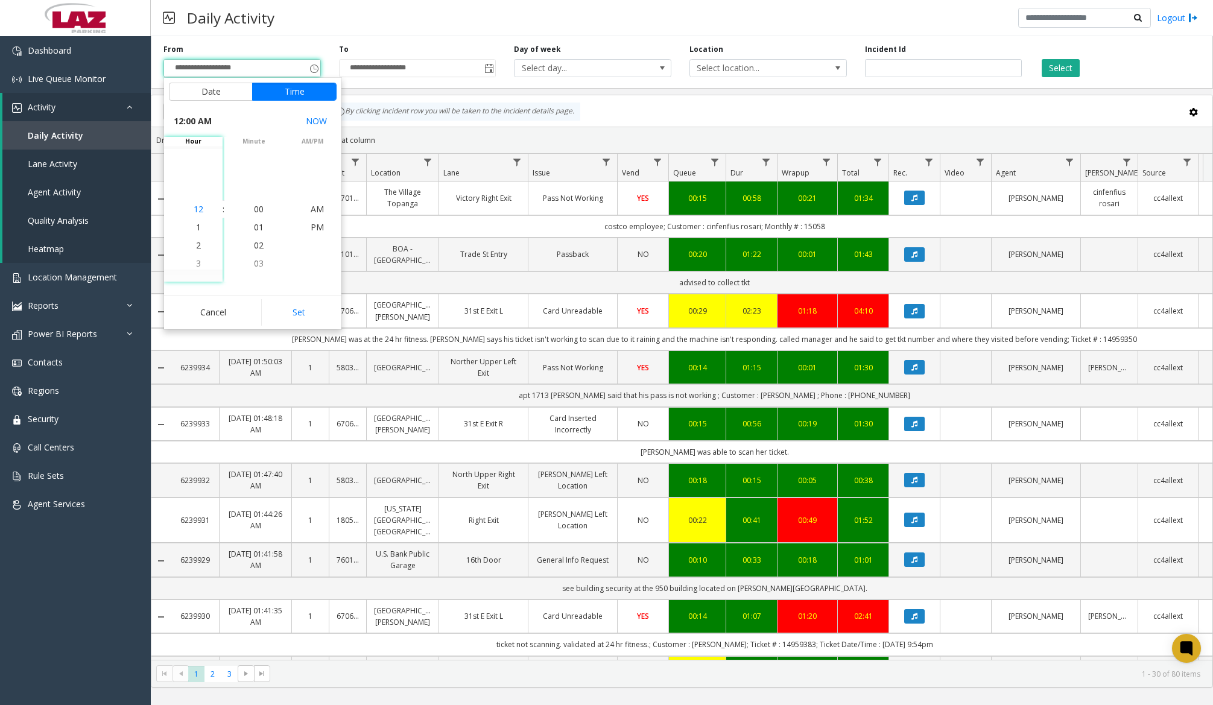
click at [194, 209] on span "12" at bounding box center [199, 208] width 10 height 11
click at [258, 209] on span "00" at bounding box center [259, 208] width 10 height 11
click at [317, 210] on span "AM" at bounding box center [317, 208] width 13 height 11
click at [302, 309] on button "Set" at bounding box center [299, 312] width 76 height 27
type input "**********"
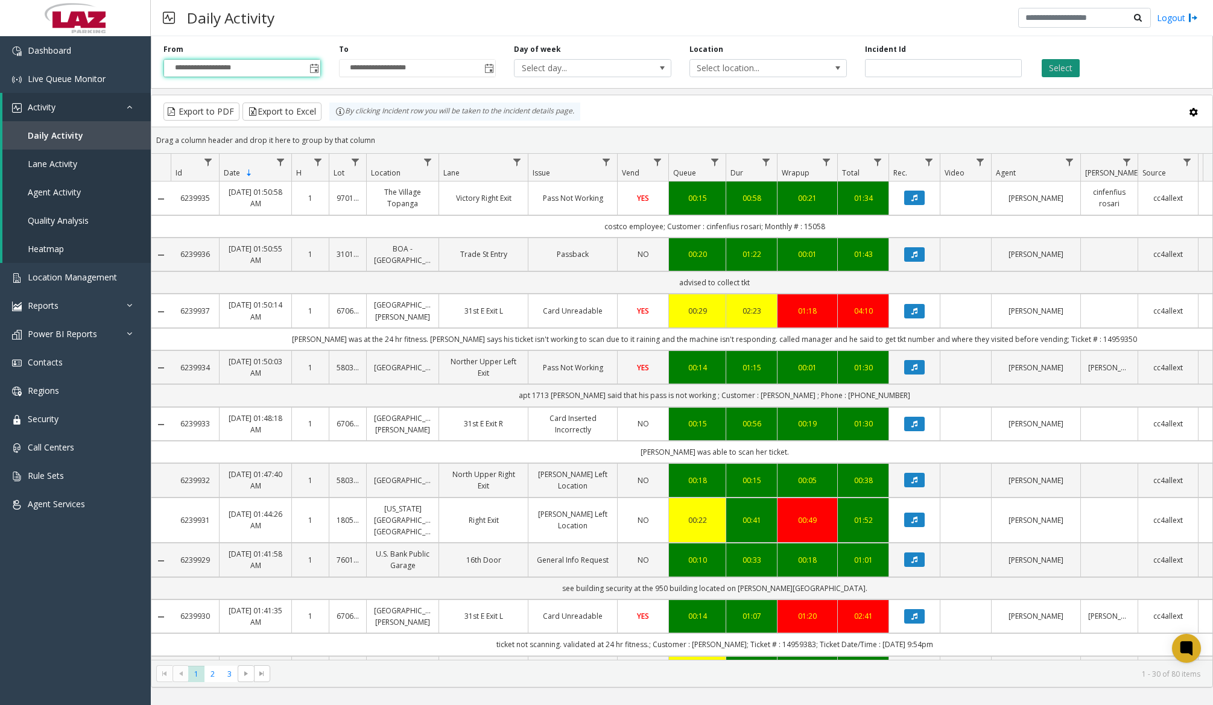
click at [1055, 71] on button "Select" at bounding box center [1060, 68] width 38 height 18
click at [1069, 166] on span "Data table" at bounding box center [1069, 162] width 10 height 10
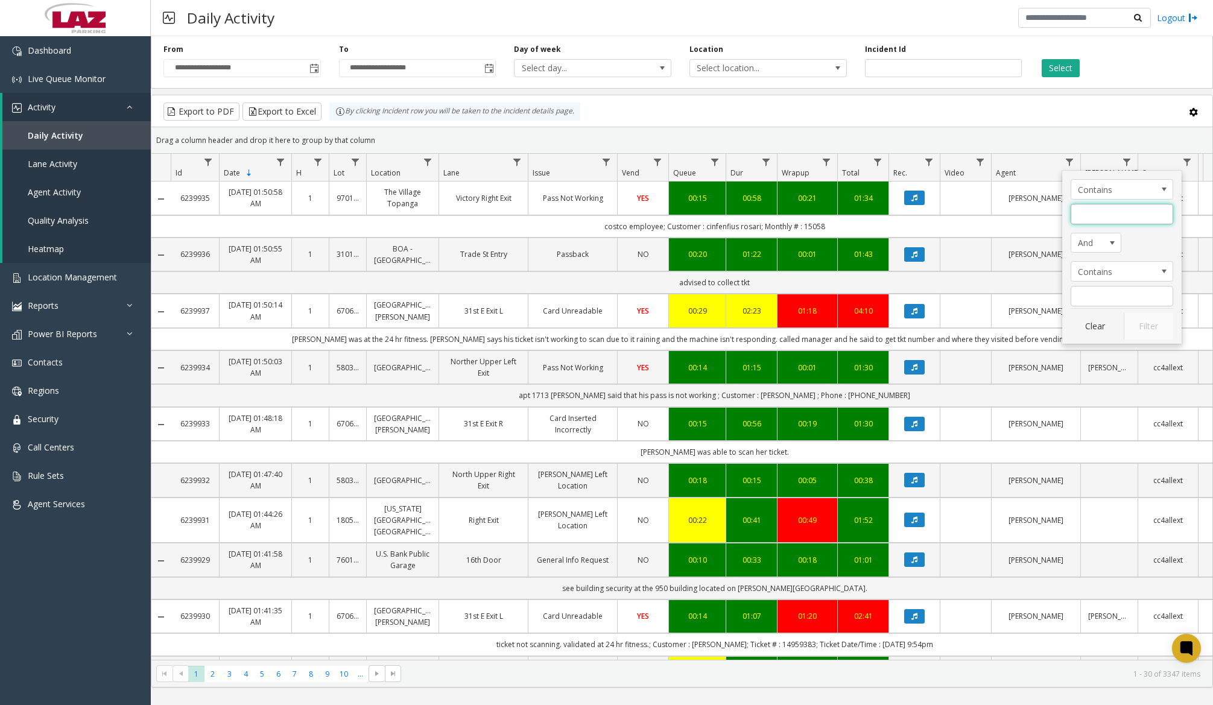
click at [1088, 218] on input "Agent Filter" at bounding box center [1121, 214] width 103 height 21
type input "******"
click at [1137, 326] on button "Filter" at bounding box center [1147, 326] width 49 height 27
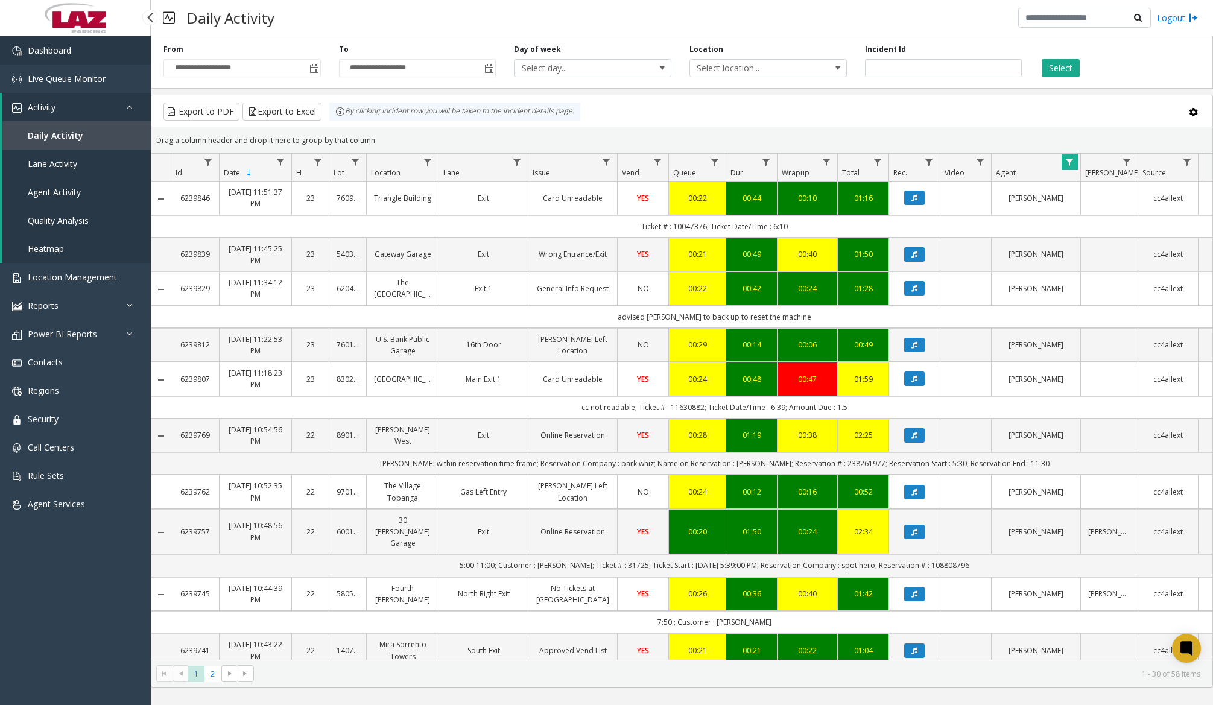
click at [87, 54] on link "Dashboard" at bounding box center [75, 50] width 151 height 28
